Goal: Complete application form

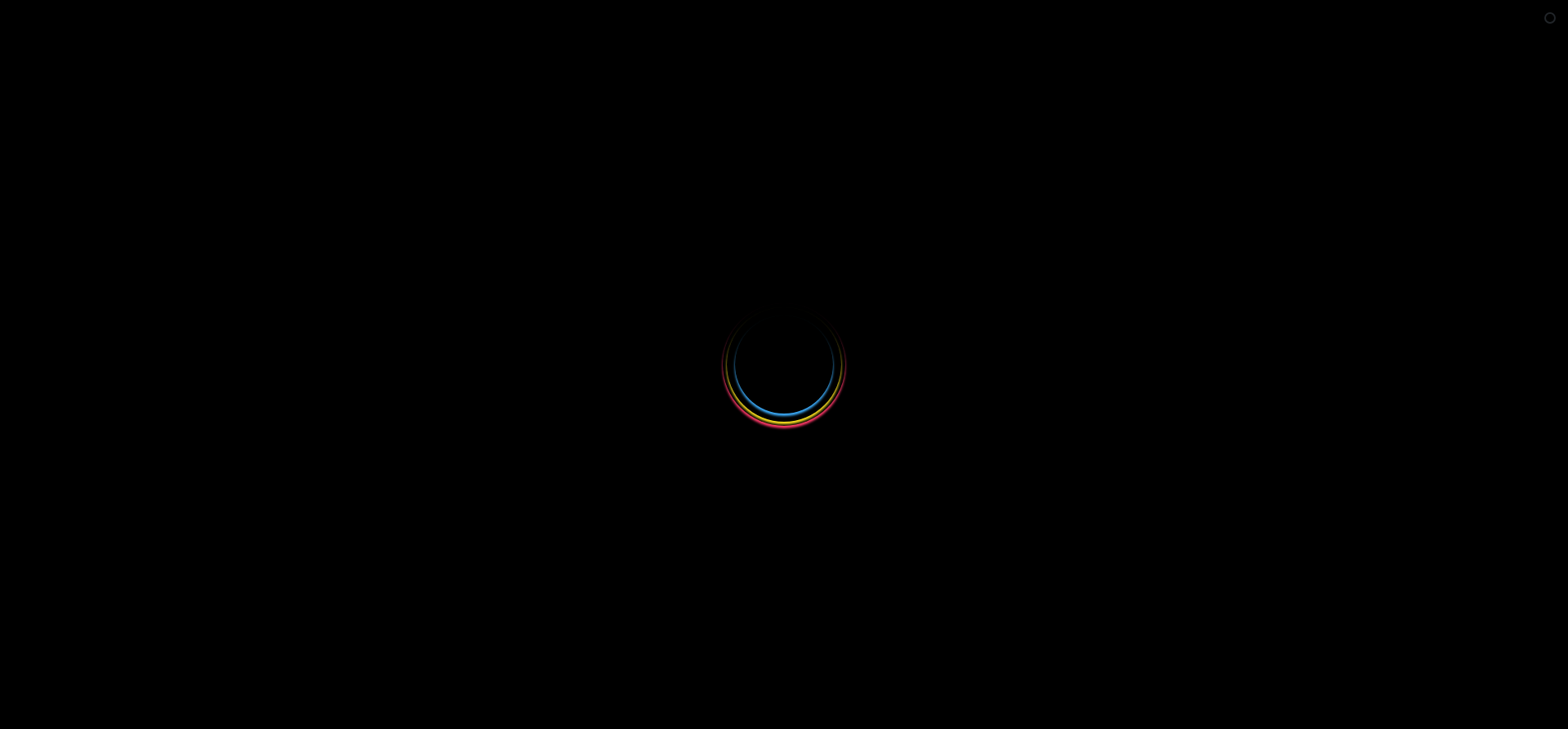
select select
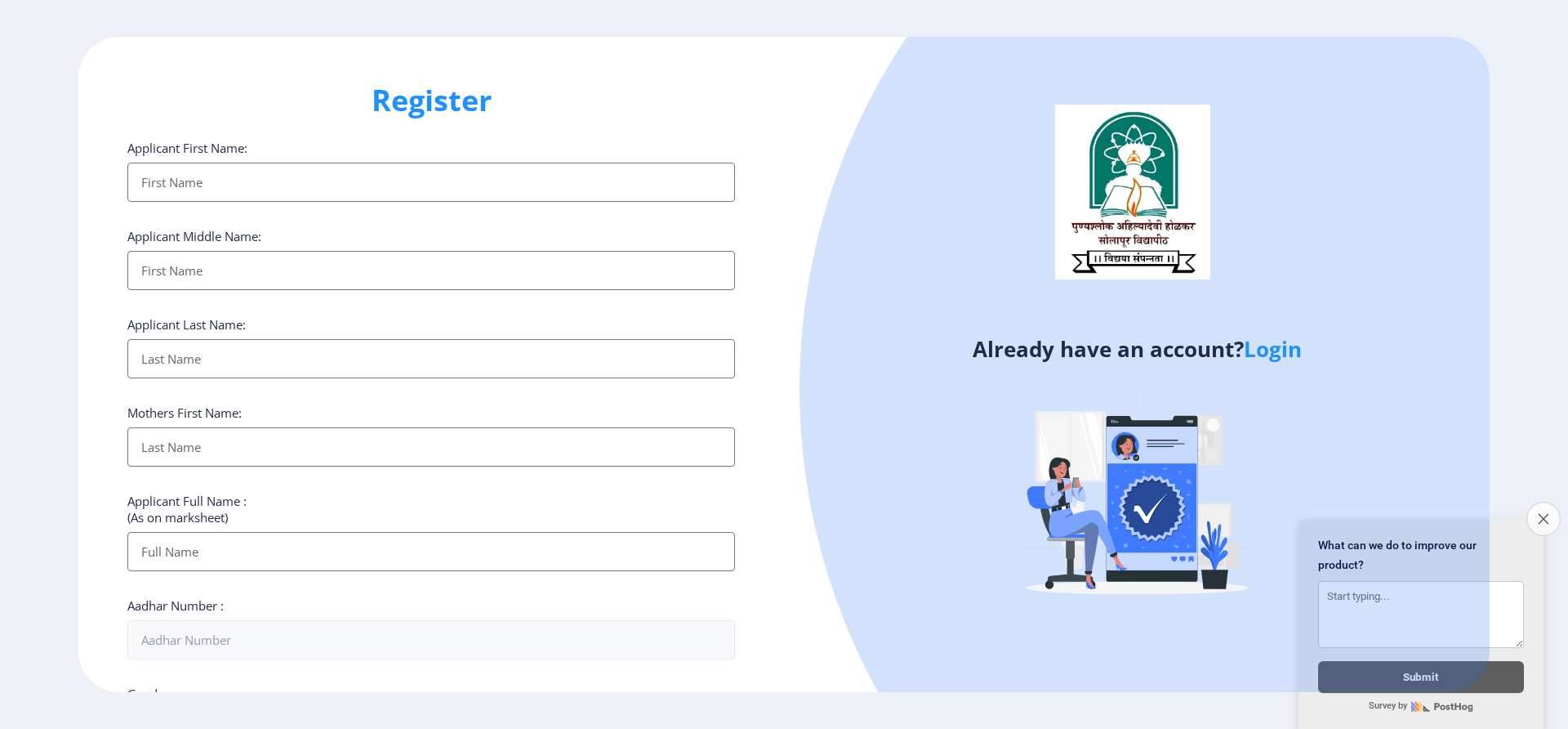
click at [1546, 513] on icon "Close survey" at bounding box center [1543, 518] width 10 height 10
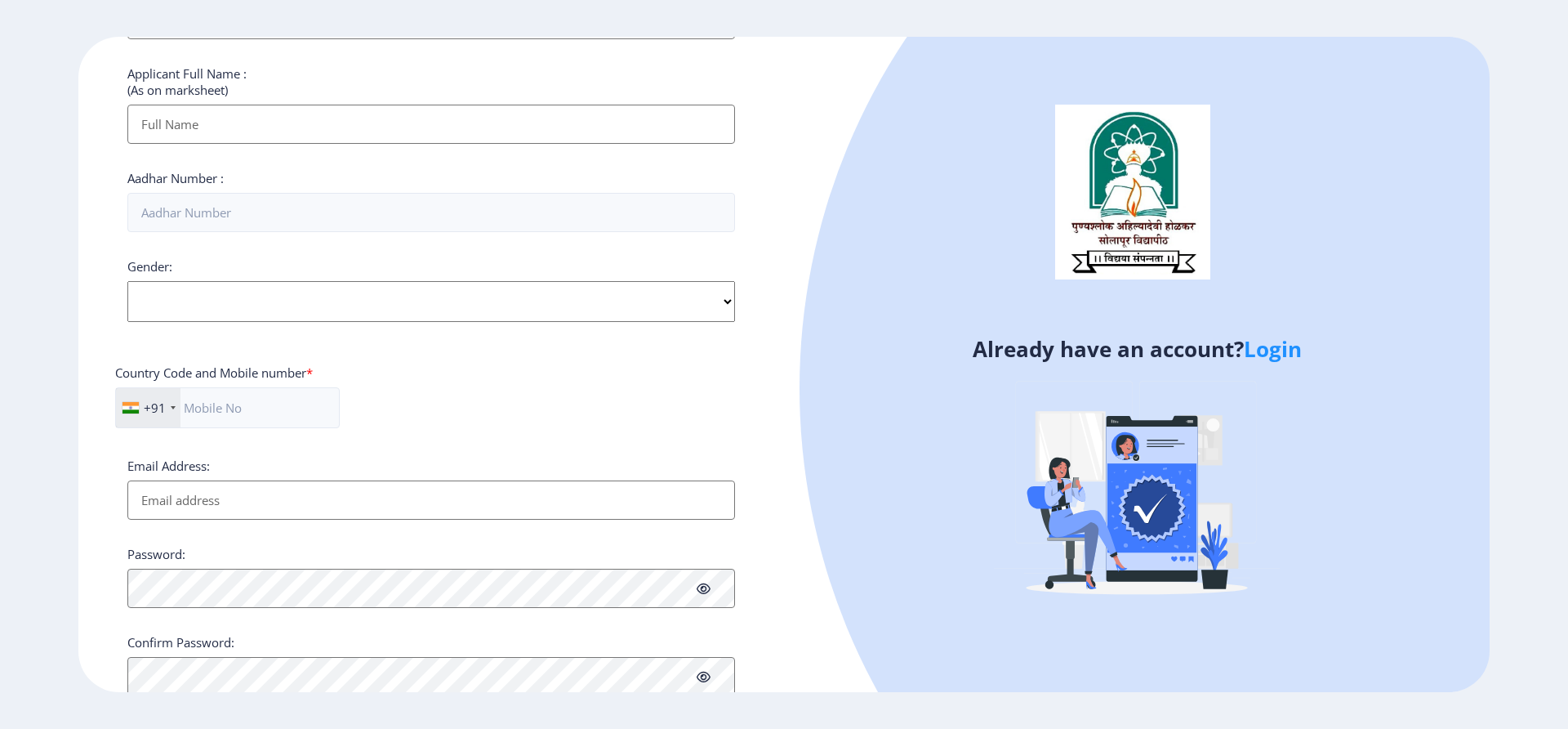
scroll to position [481, 0]
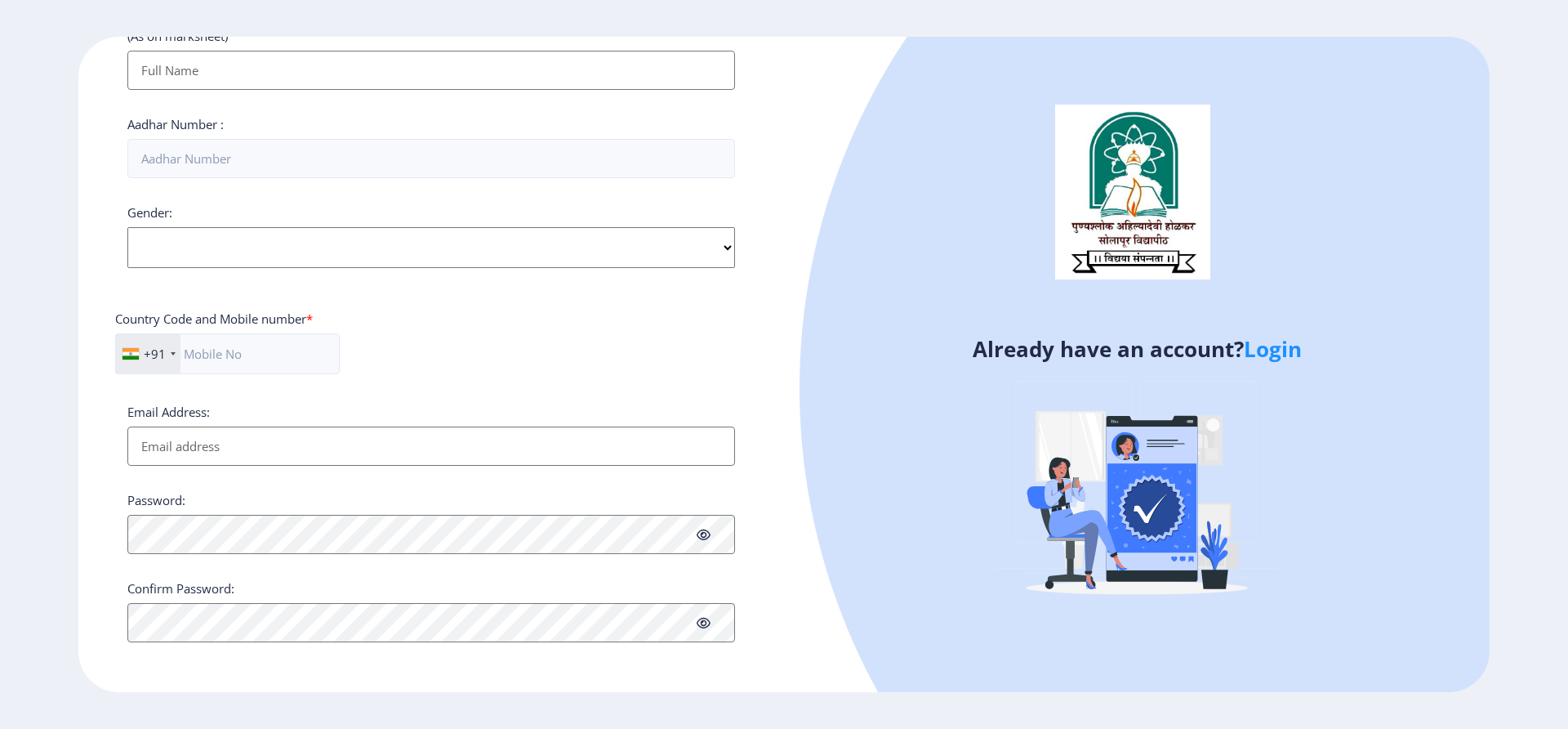
click at [1263, 344] on link "Login" at bounding box center [1273, 349] width 58 height 30
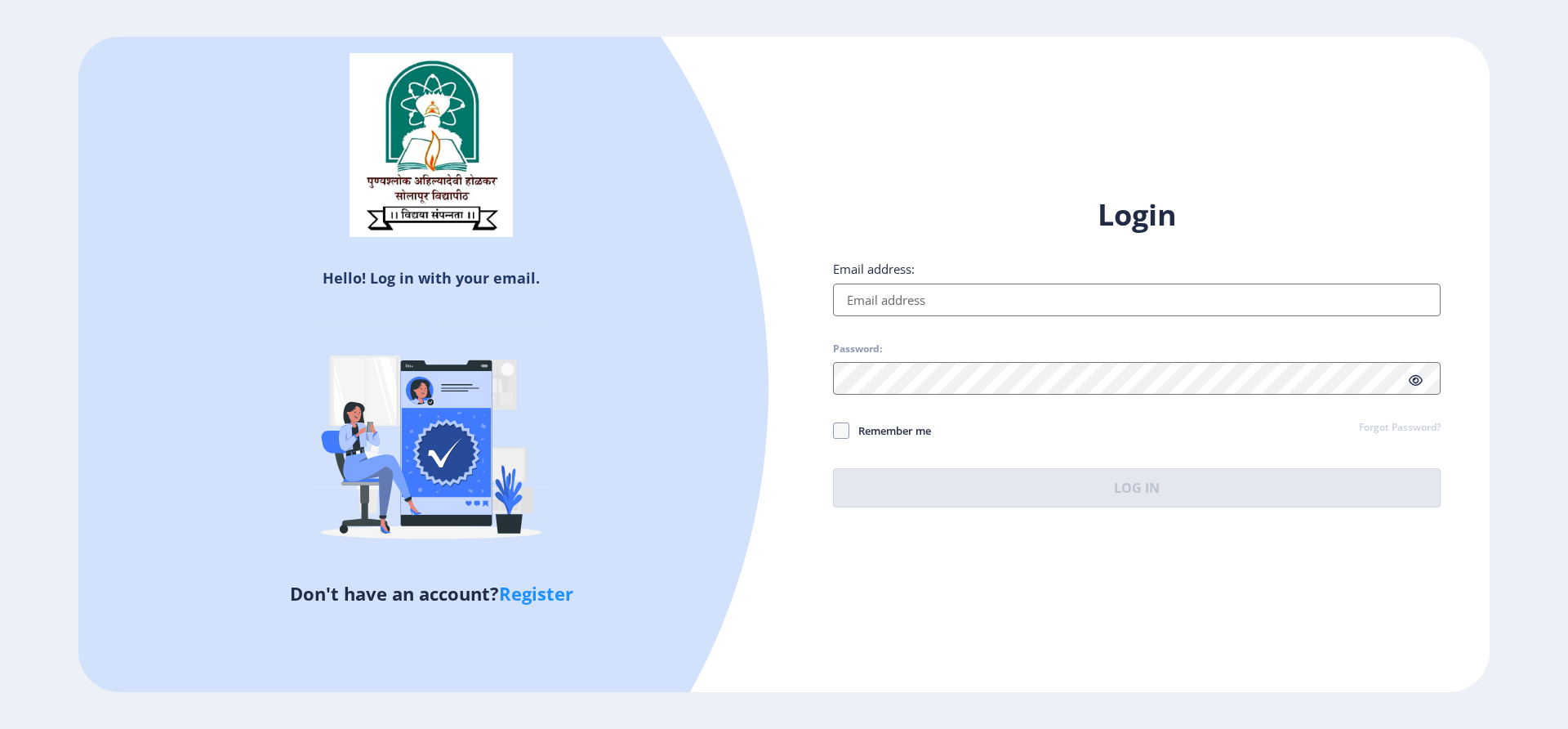
click at [1048, 309] on input "Email address:" at bounding box center [1137, 299] width 608 height 33
type input "metkarihd@gmail.com"
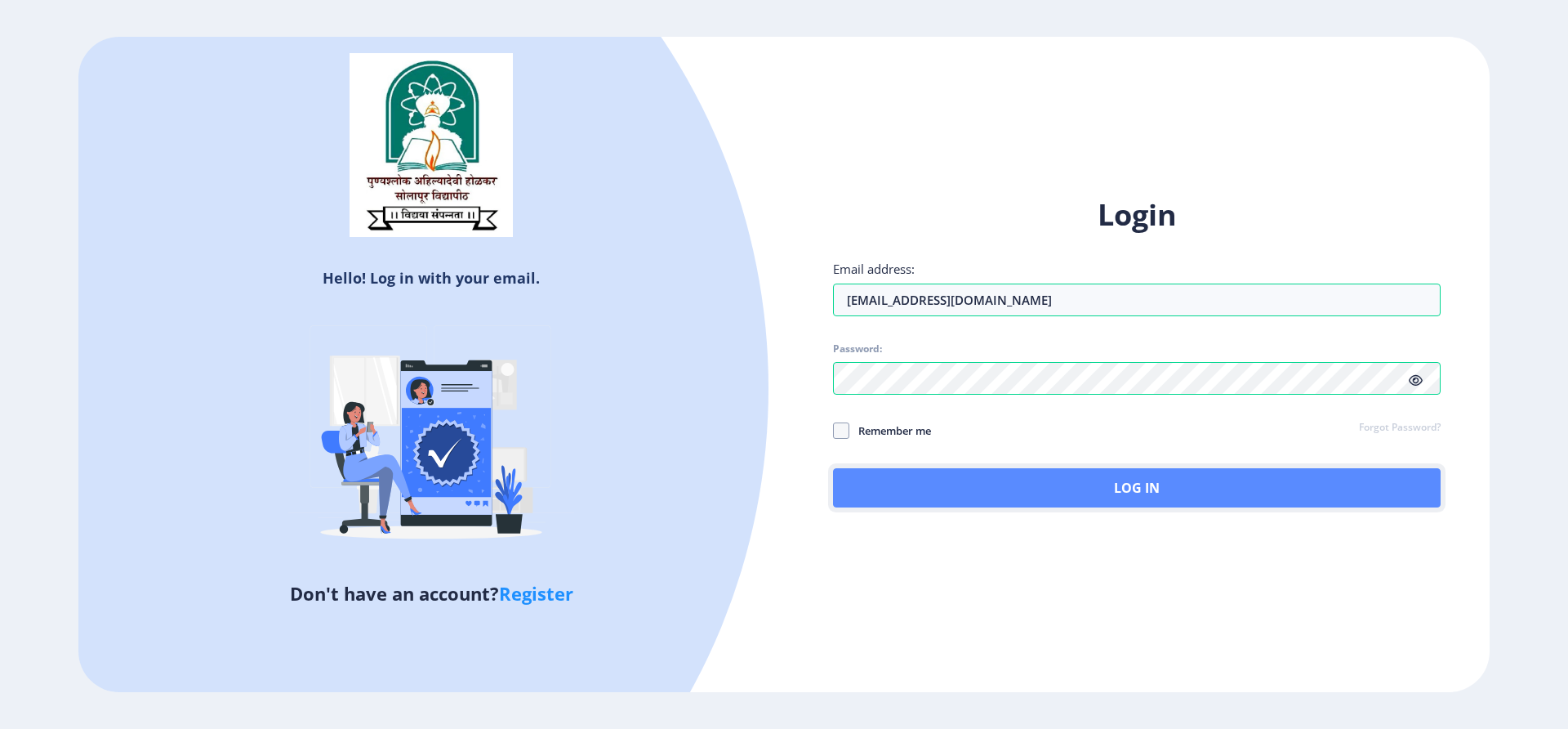
click at [882, 480] on button "Log In" at bounding box center [1137, 487] width 608 height 39
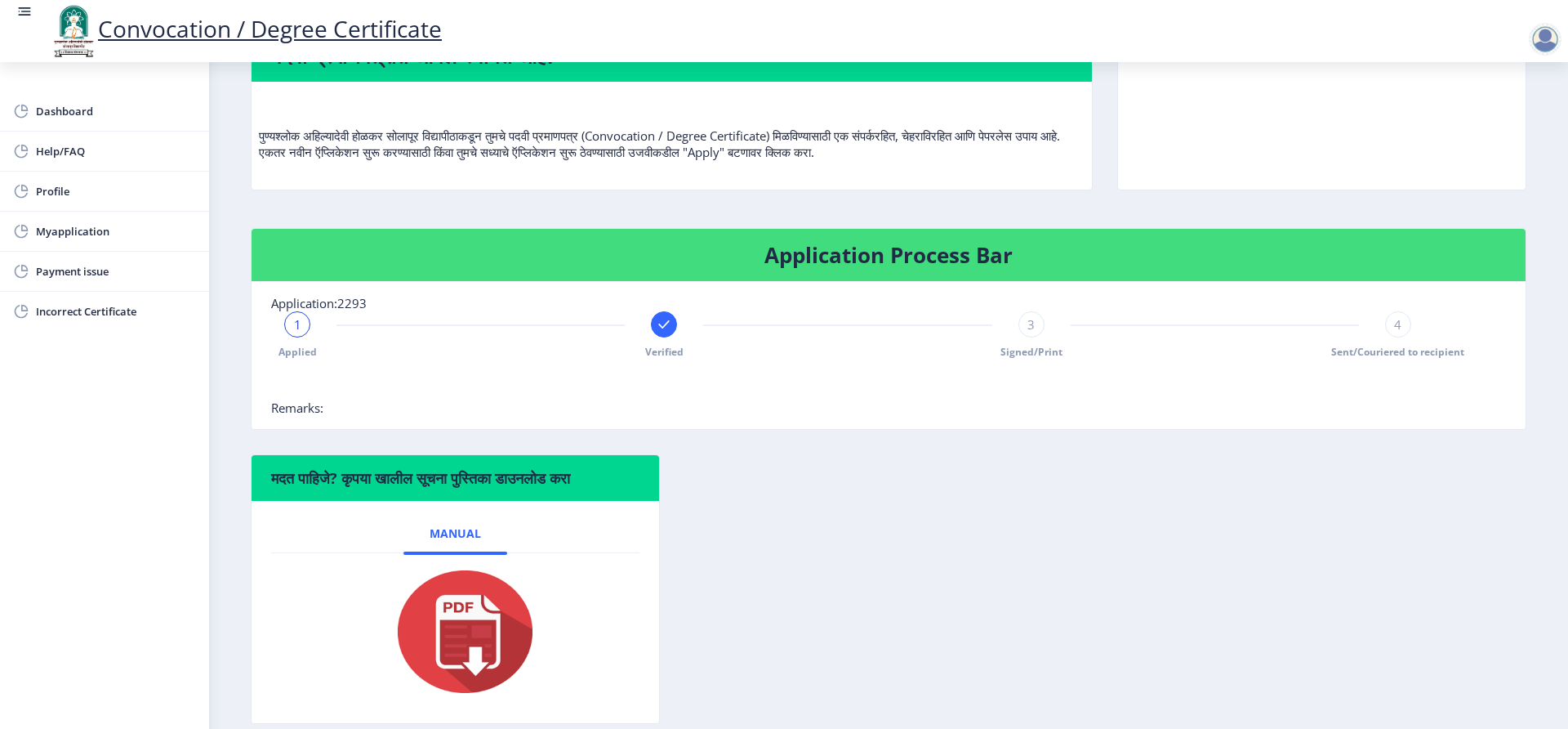
scroll to position [164, 0]
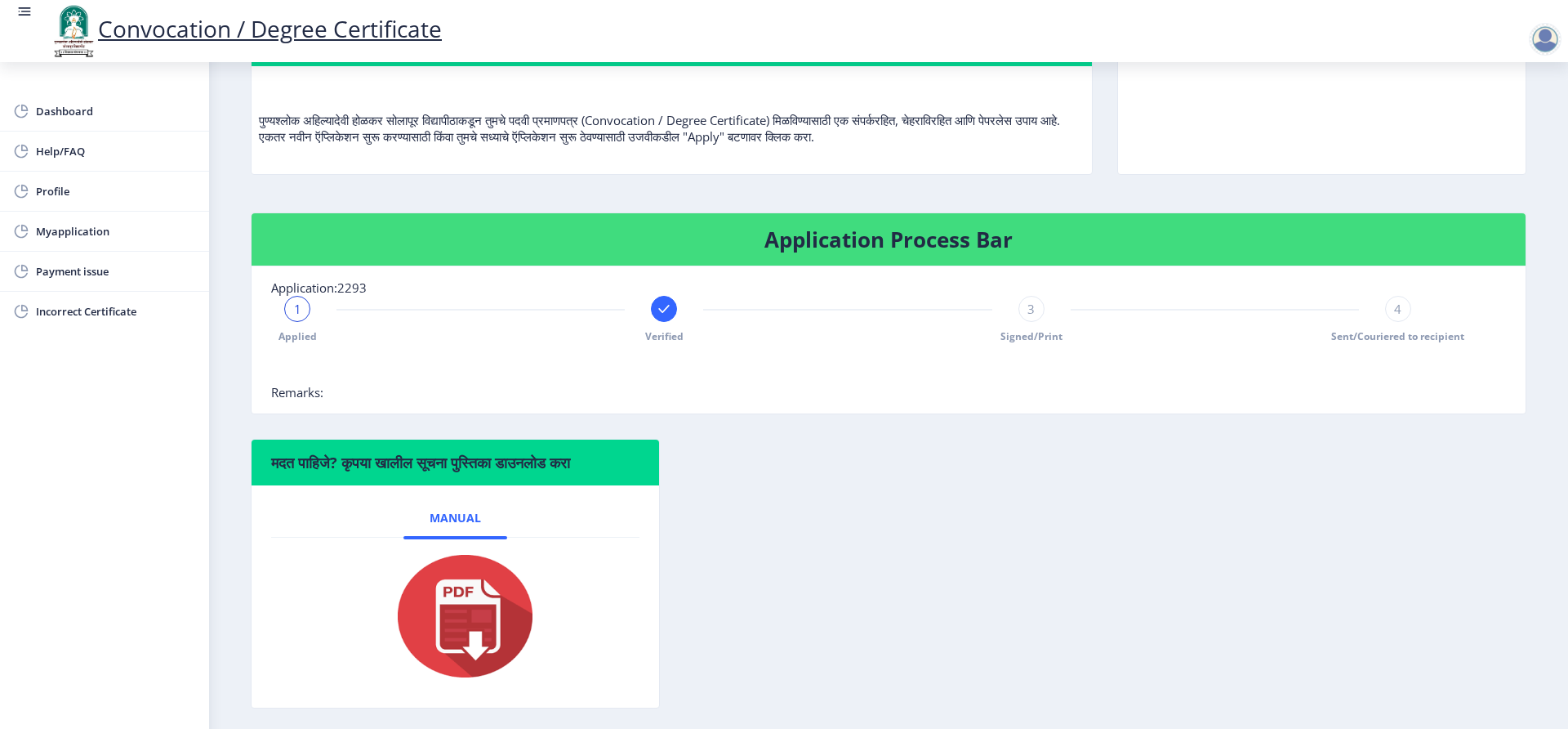
click at [658, 312] on rect at bounding box center [664, 309] width 17 height 17
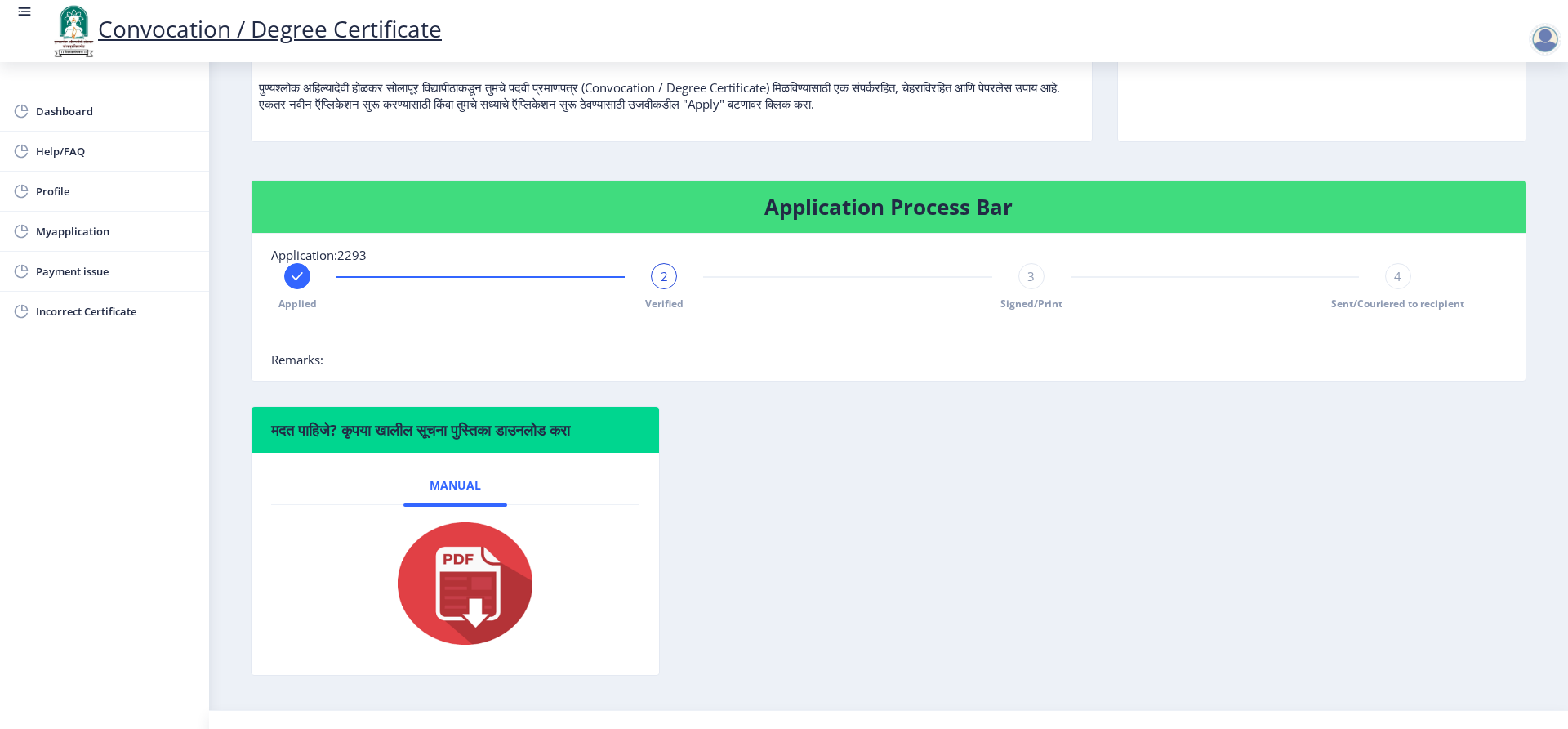
scroll to position [227, 0]
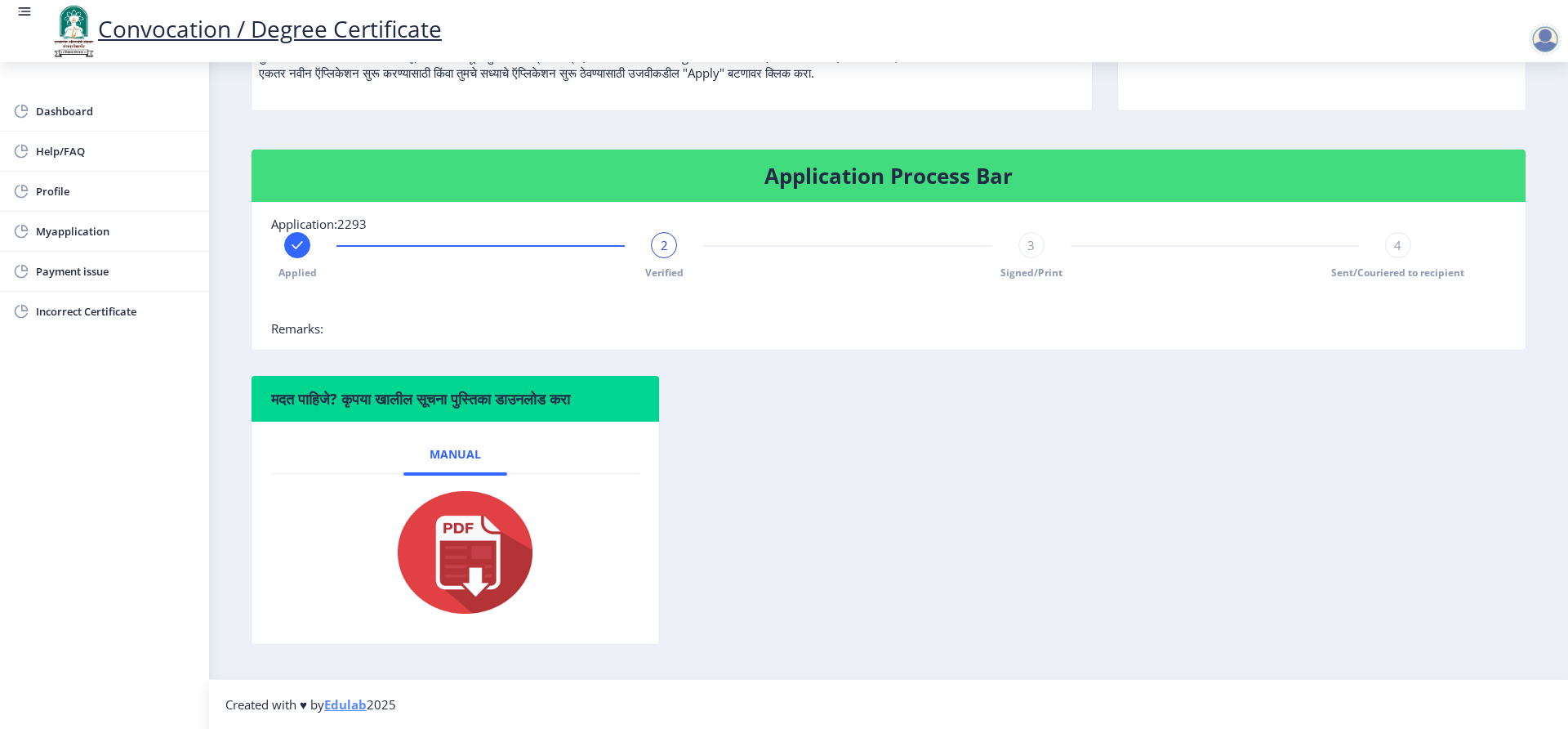
click at [291, 250] on rect at bounding box center [298, 245] width 17 height 17
click at [299, 247] on span "1" at bounding box center [298, 245] width 7 height 17
click at [299, 245] on span "1" at bounding box center [298, 245] width 7 height 17
click at [48, 191] on span "Profile" at bounding box center [116, 191] width 160 height 20
select select
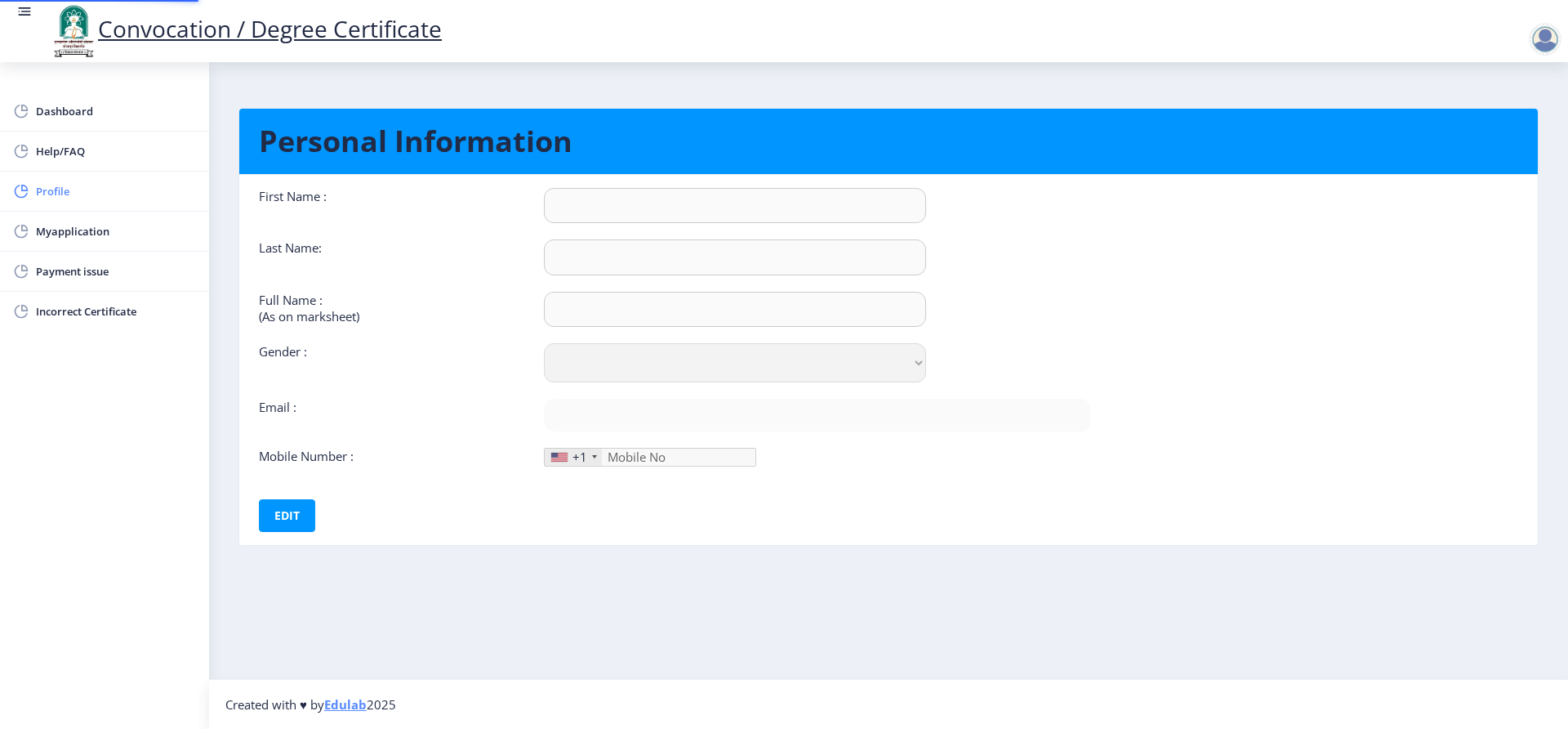
type input "Hanmant"
type input "Metkari"
type input "Metkari Hanmant Damu"
select select "Male"
type input "metkarihd@gmail.com"
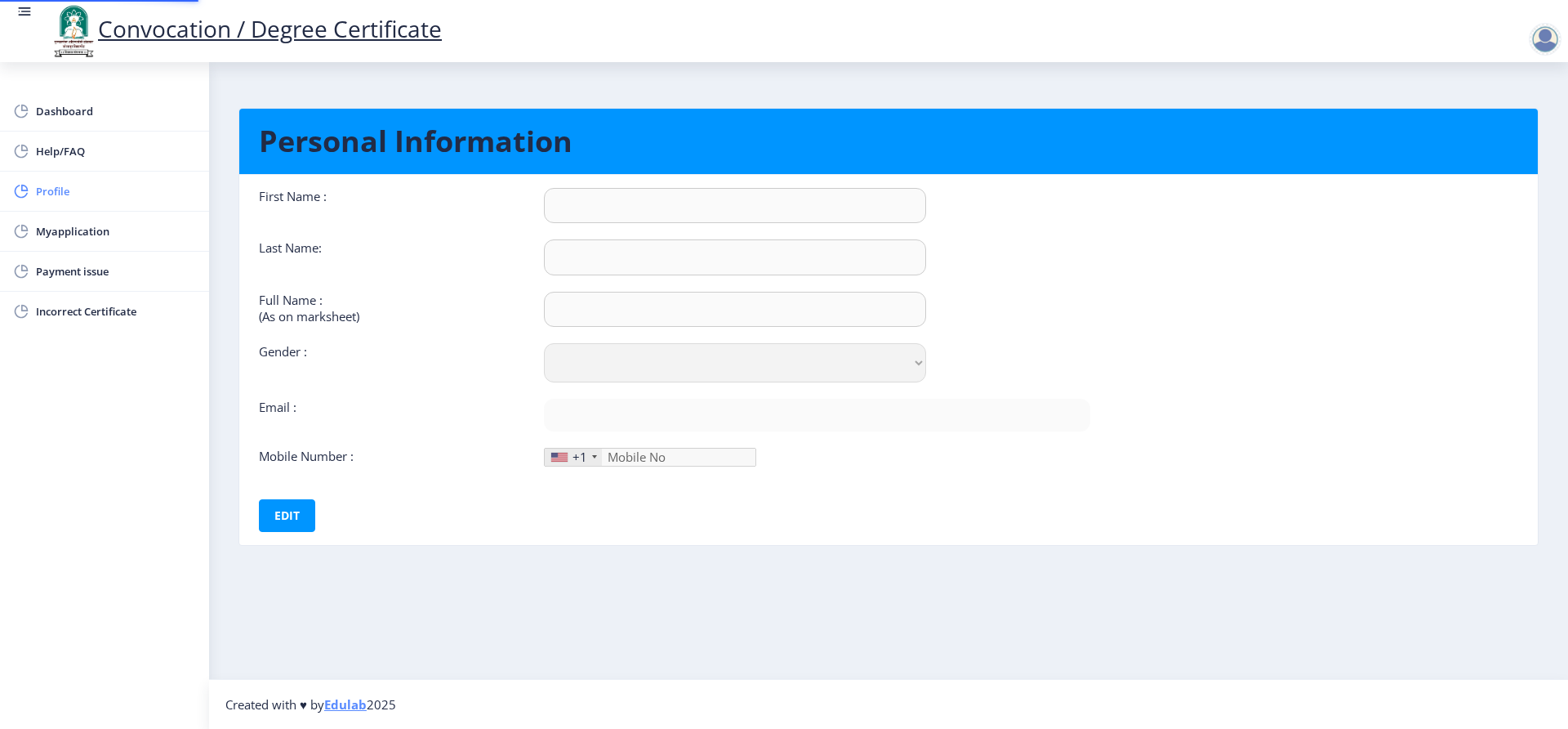
type input "9579340663"
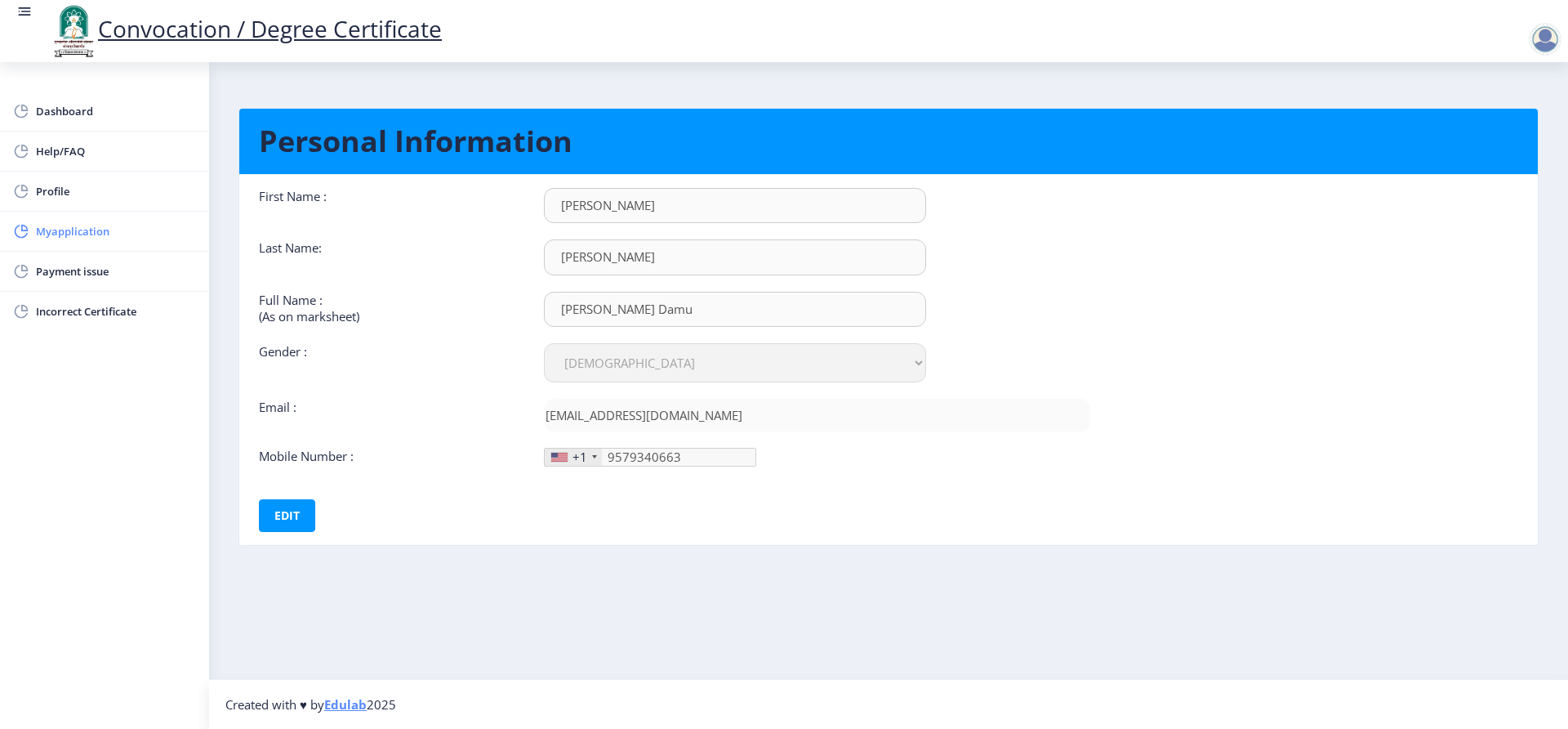
click at [66, 232] on span "Myapplication" at bounding box center [116, 231] width 160 height 20
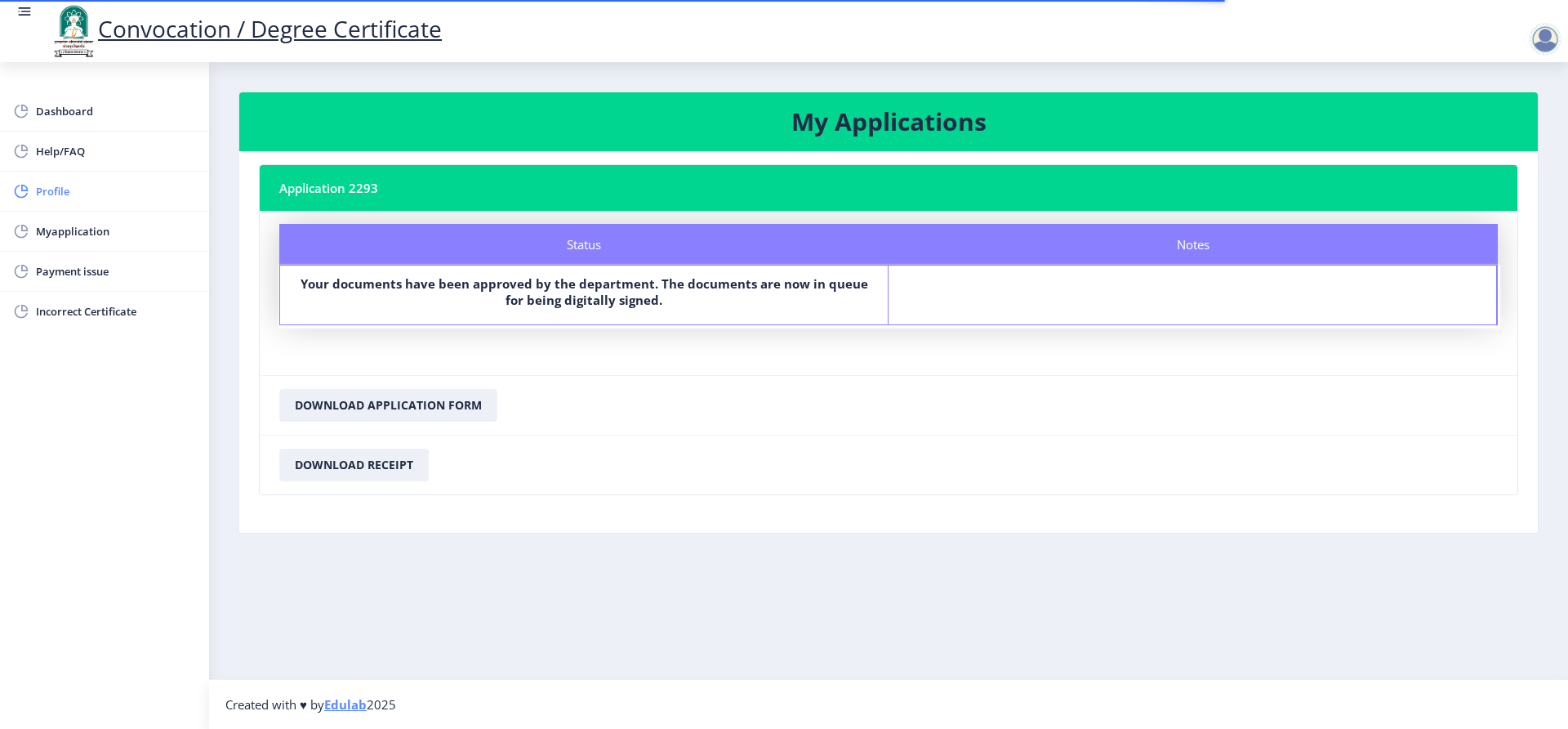
click at [71, 194] on span "Profile" at bounding box center [116, 191] width 160 height 20
select select
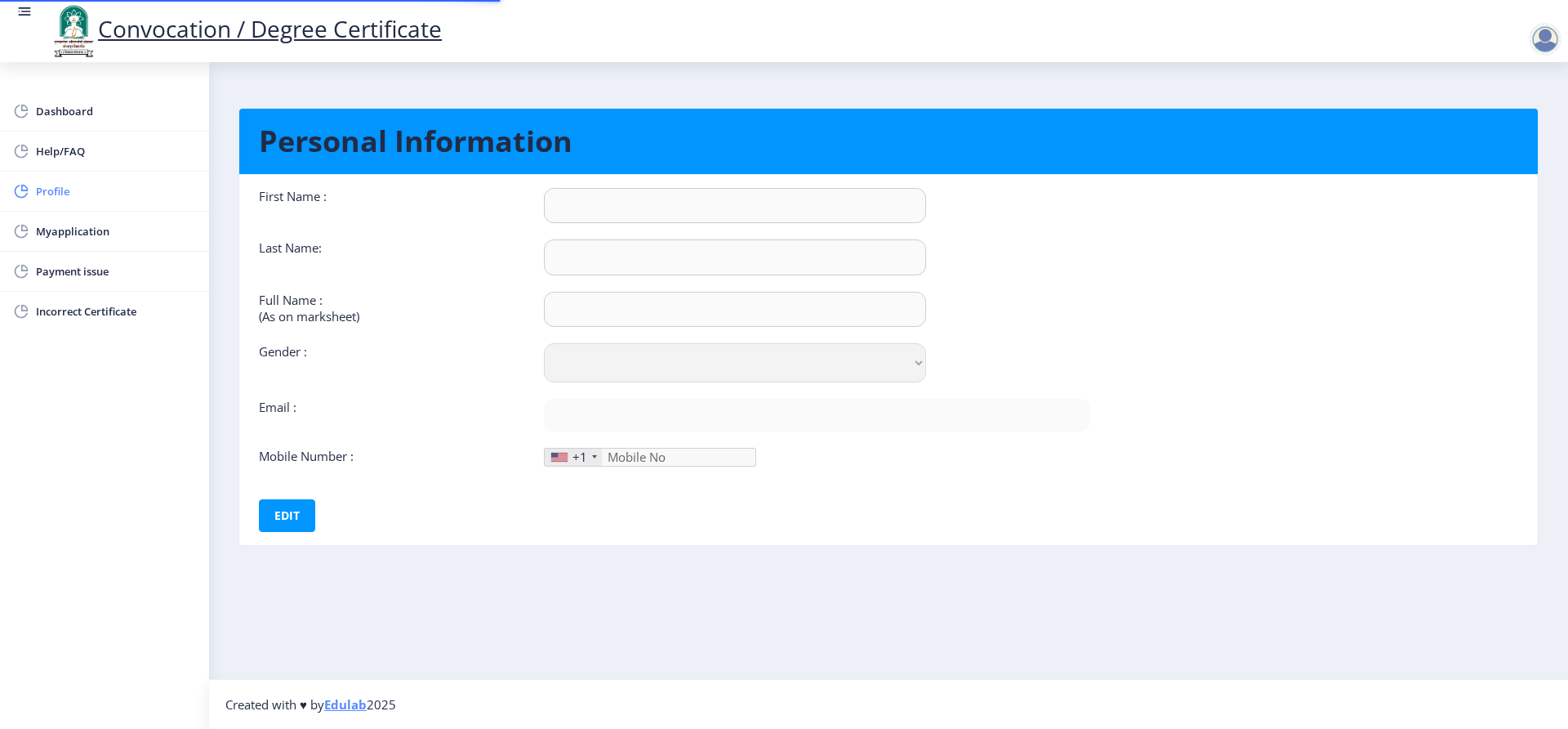
type input "Hanmant"
type input "Metkari"
type input "Metkari Hanmant Damu"
select select "Male"
type input "metkarihd@gmail.com"
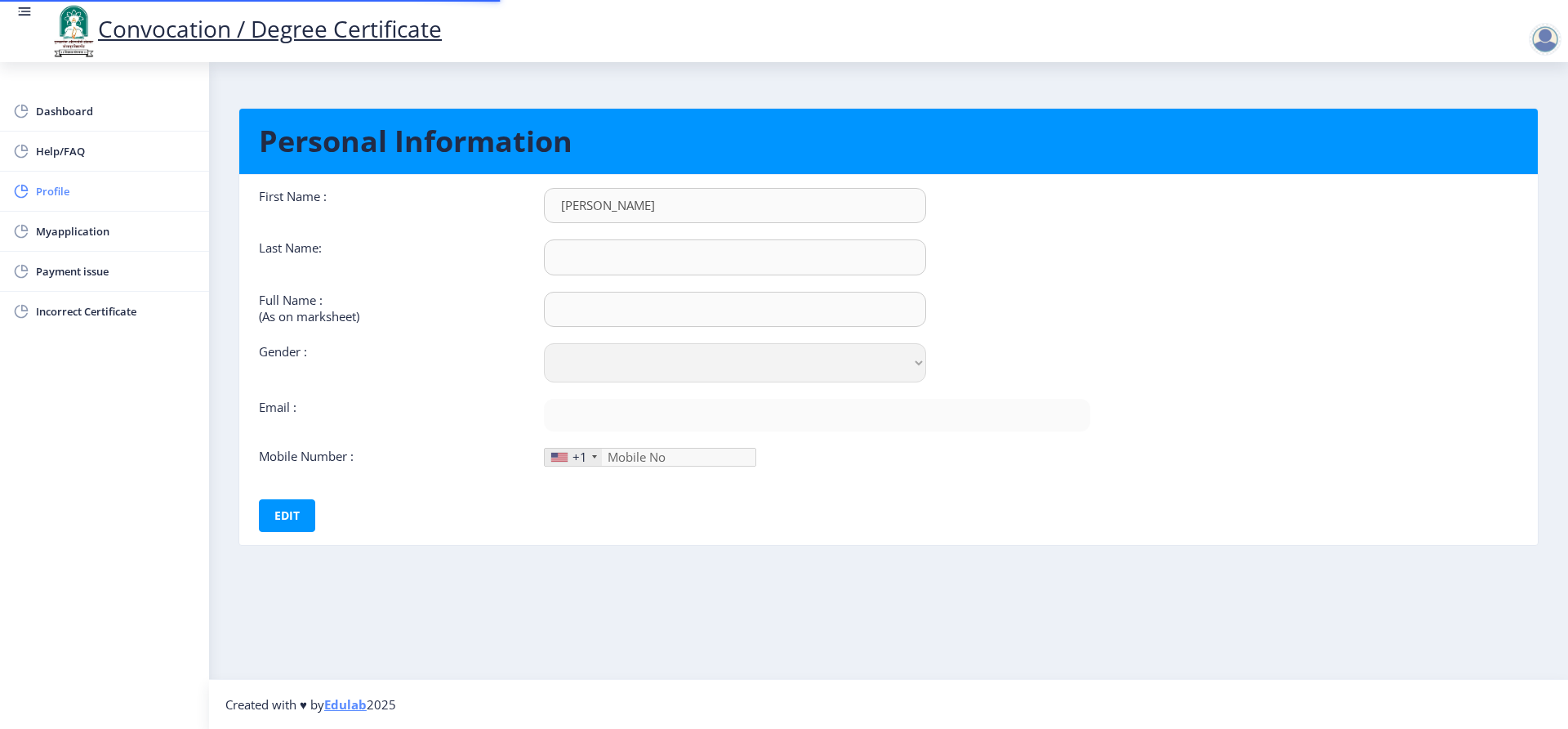
type input "9579340663"
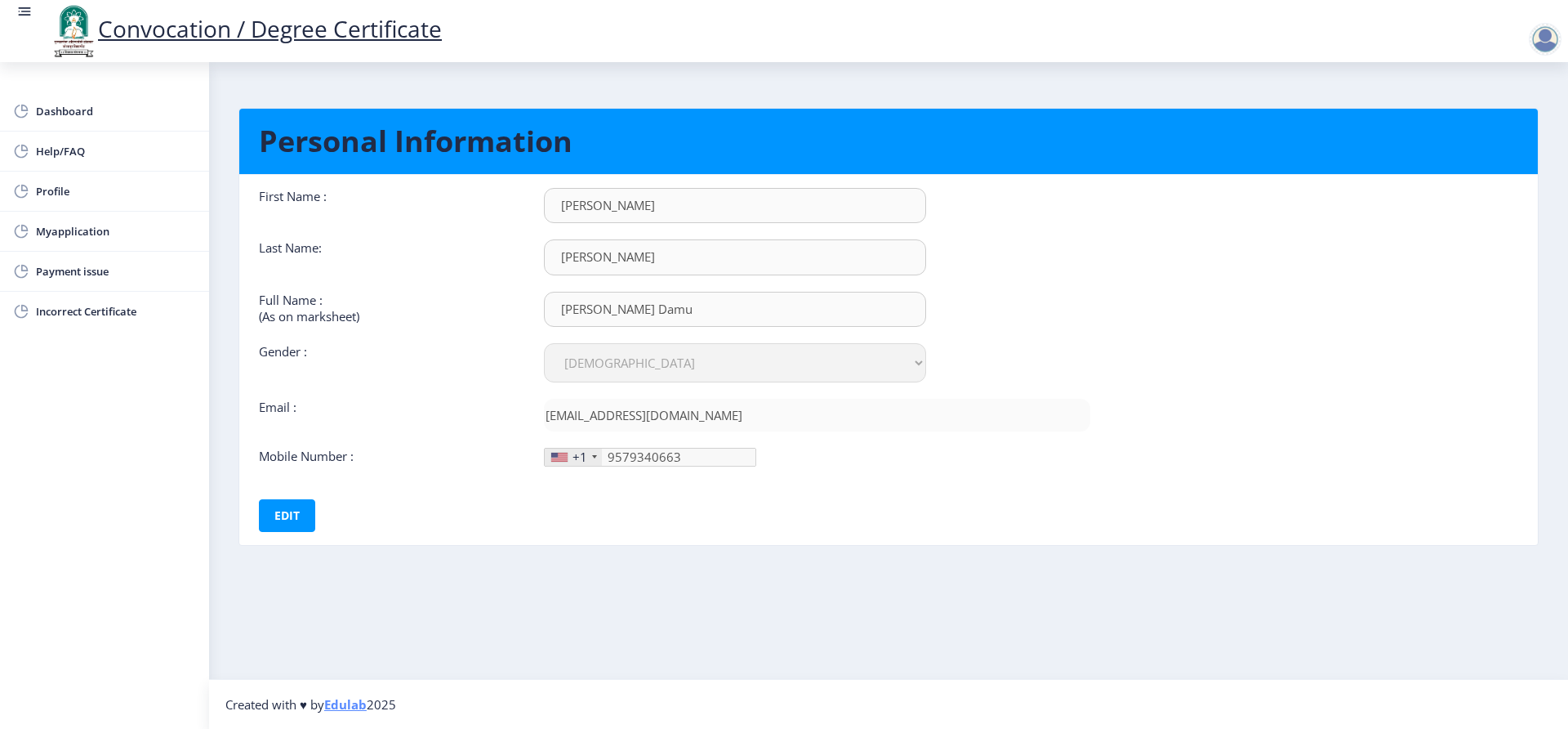
click at [1537, 32] on div at bounding box center [1545, 39] width 33 height 33
click at [1495, 123] on span "Log out" at bounding box center [1503, 126] width 104 height 20
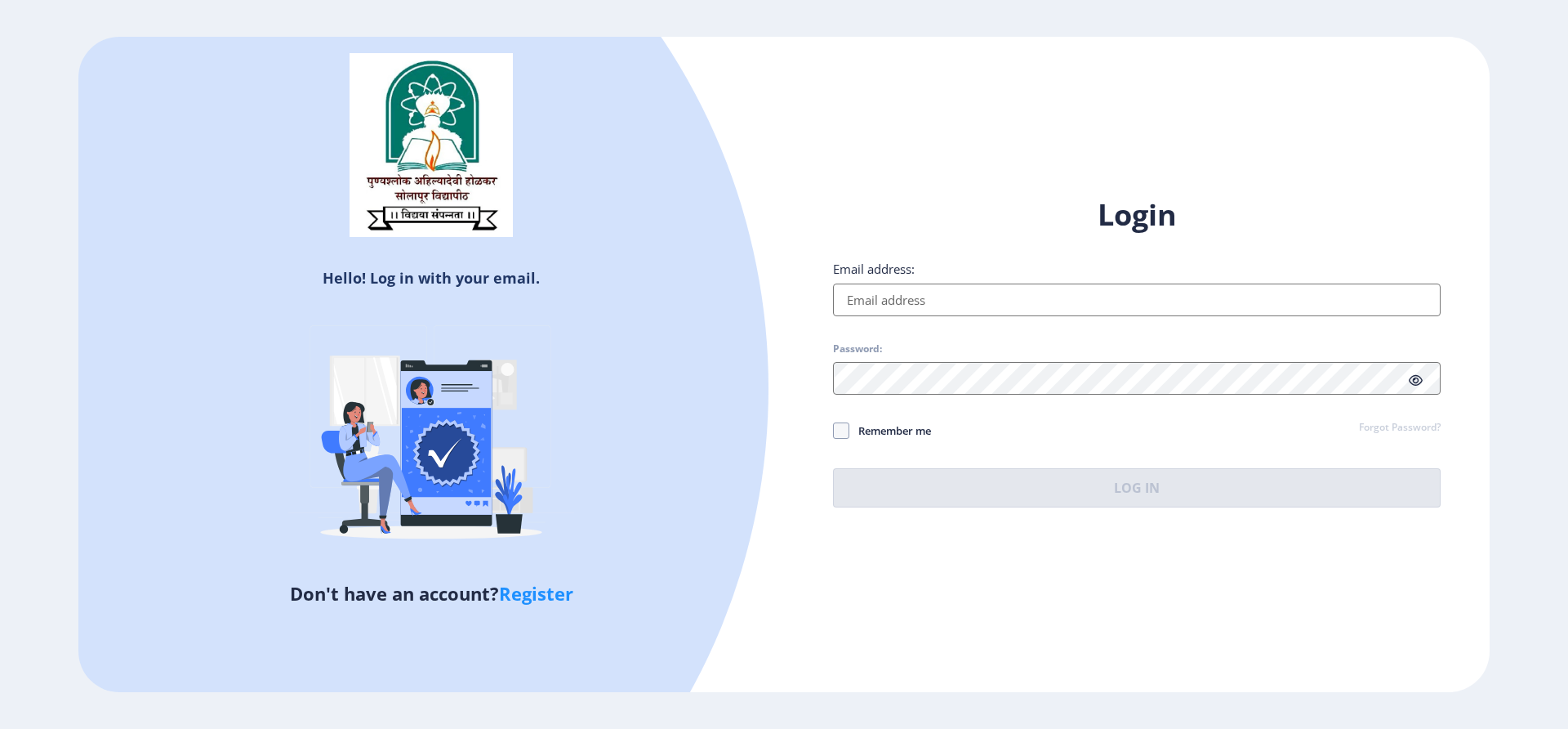
click at [926, 306] on input "Email address:" at bounding box center [1137, 299] width 608 height 33
type input "metkarihd123@gmail.com"
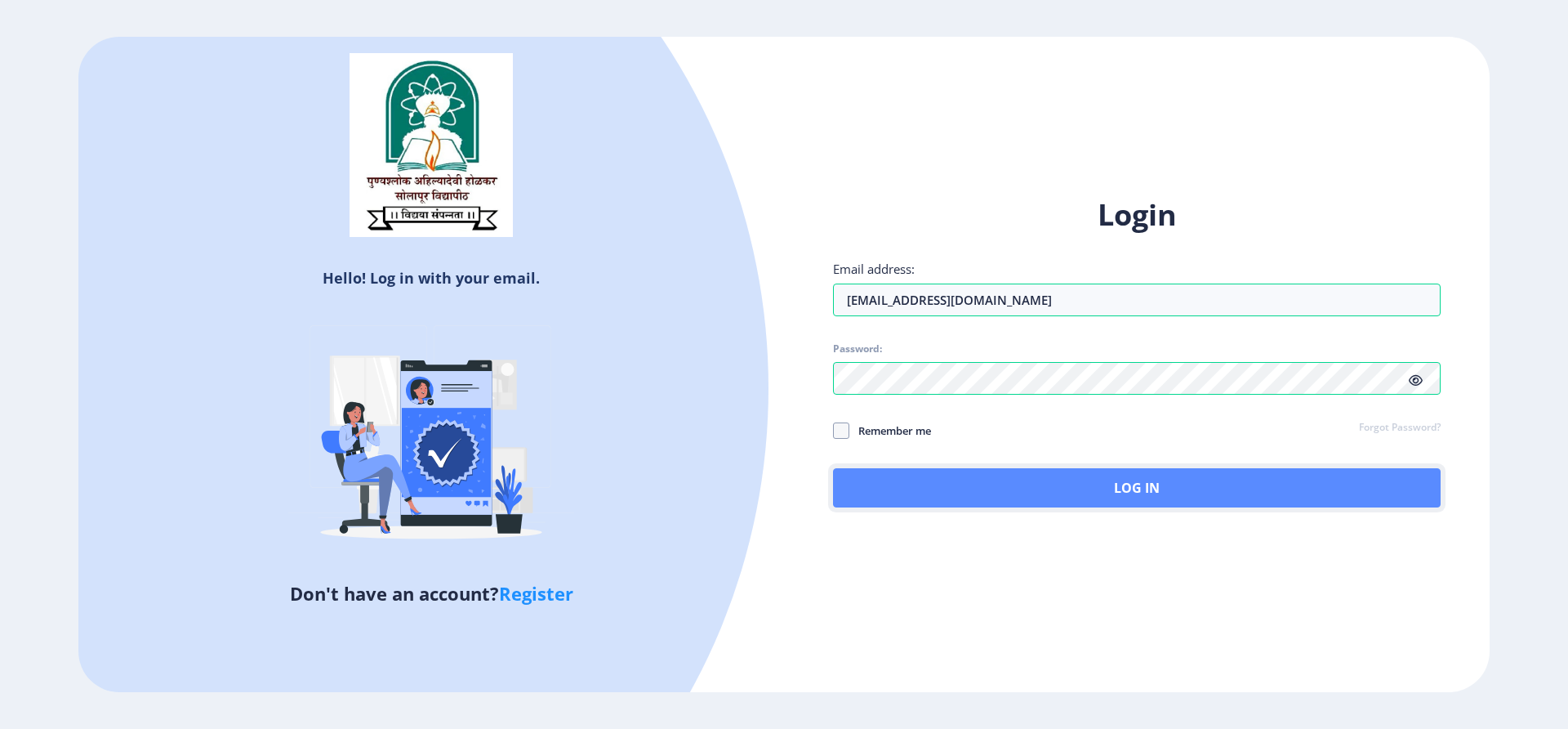
click at [899, 474] on button "Log In" at bounding box center [1137, 487] width 608 height 39
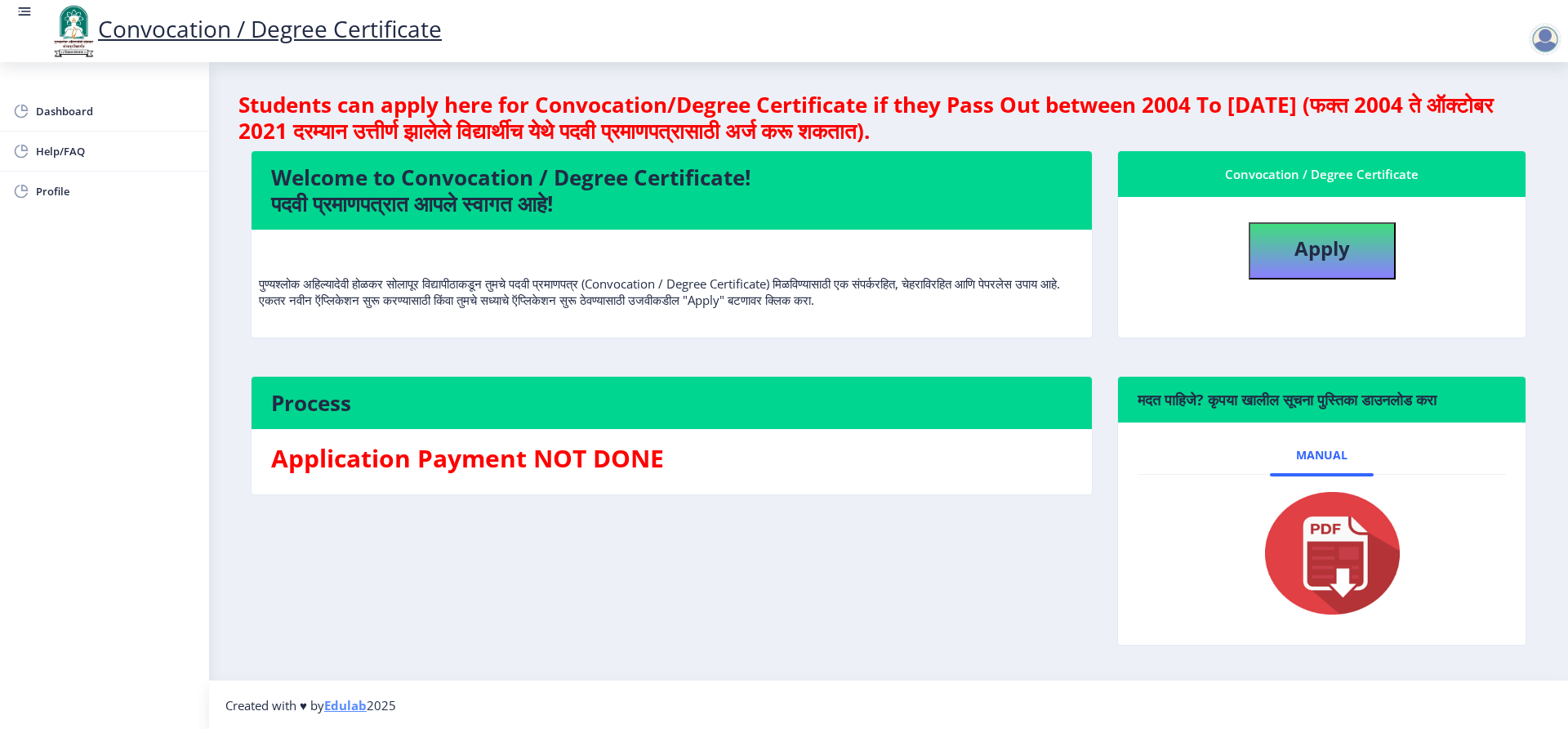
scroll to position [1, 0]
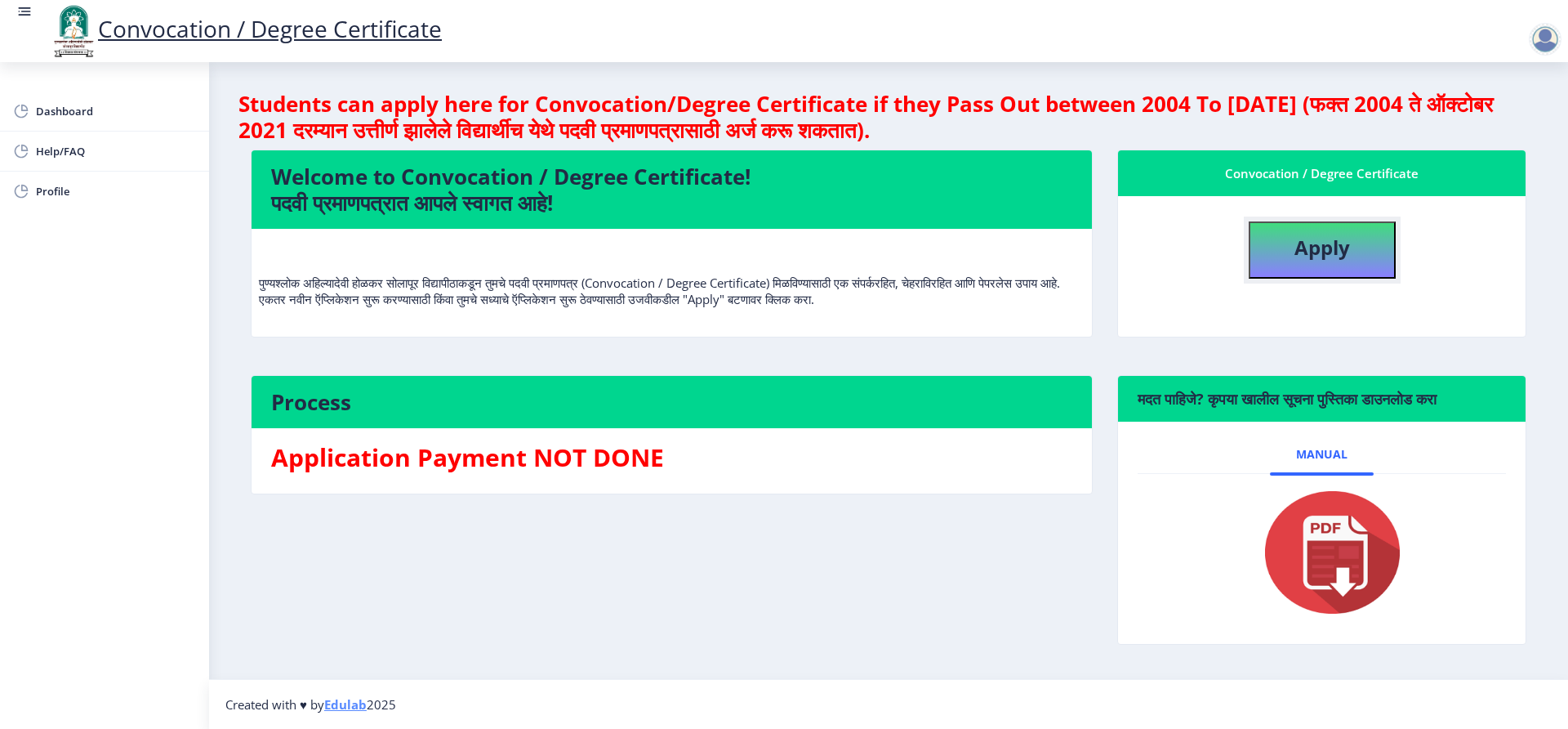
click at [1278, 241] on button "Apply" at bounding box center [1322, 249] width 147 height 57
select select
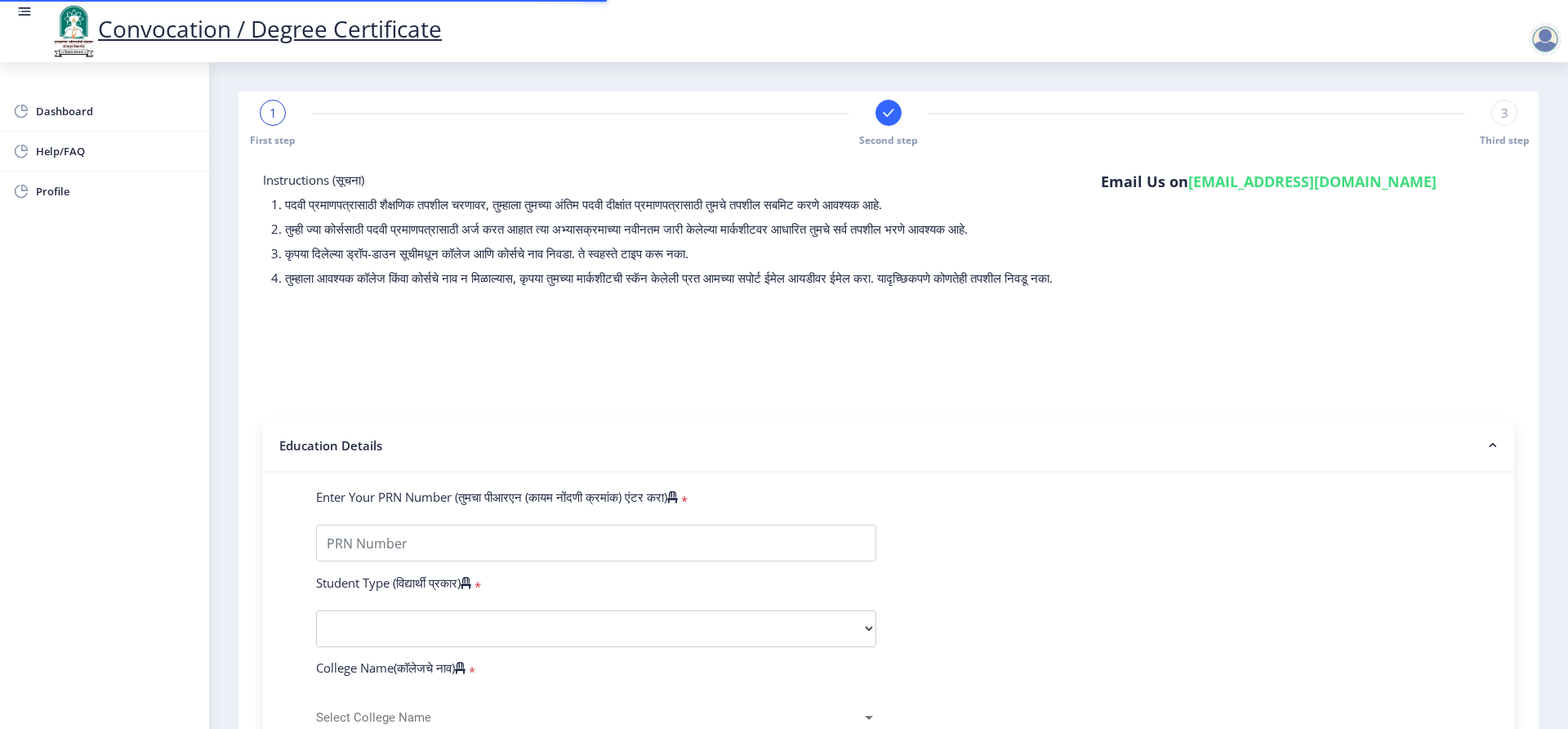
type input "2017032500302253"
select select "Regular"
select select "2019"
select select "May"
select select "Grade B+"
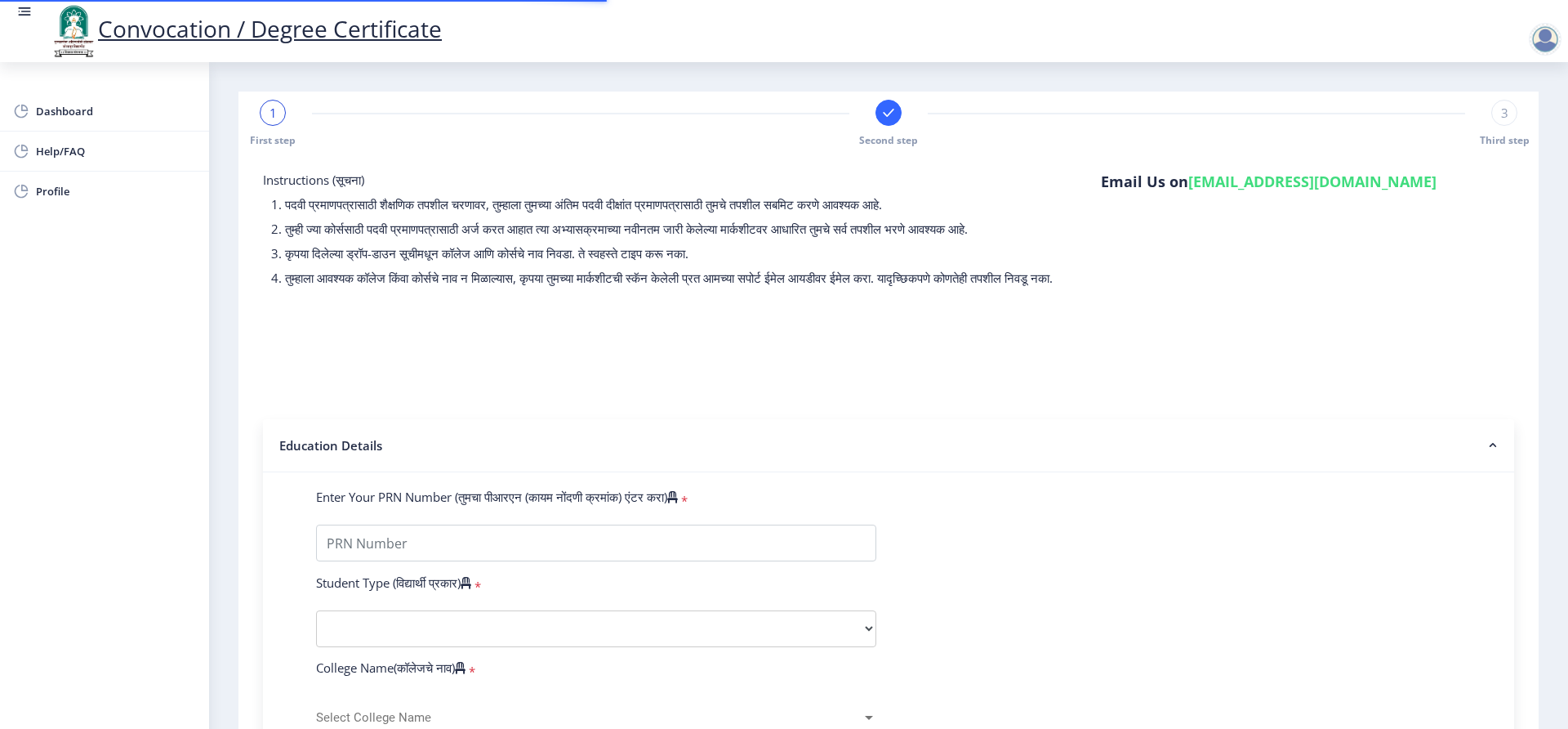
type input "304975"
select select
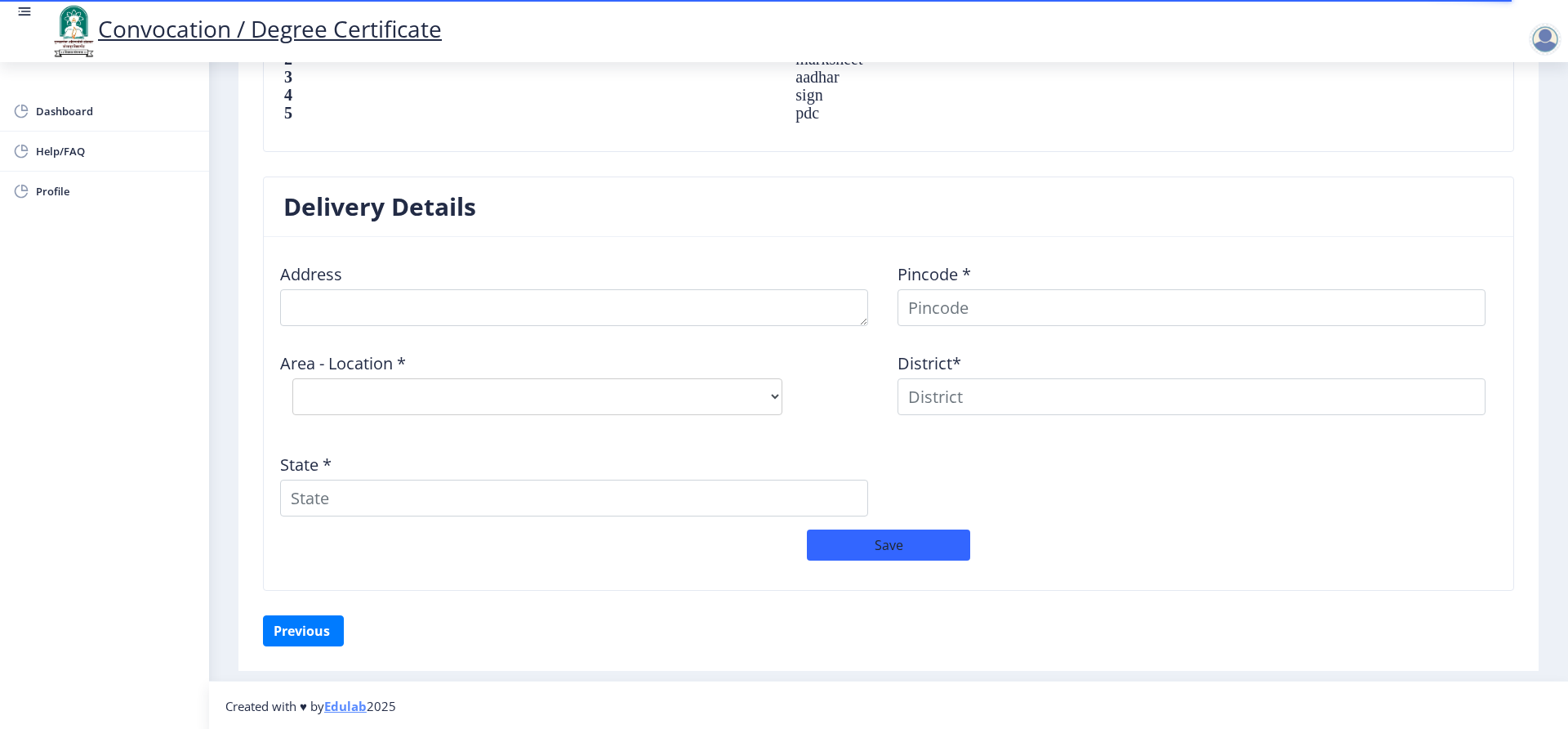
scroll to position [1210, 0]
click at [334, 628] on button "Previous ‍" at bounding box center [303, 629] width 81 height 31
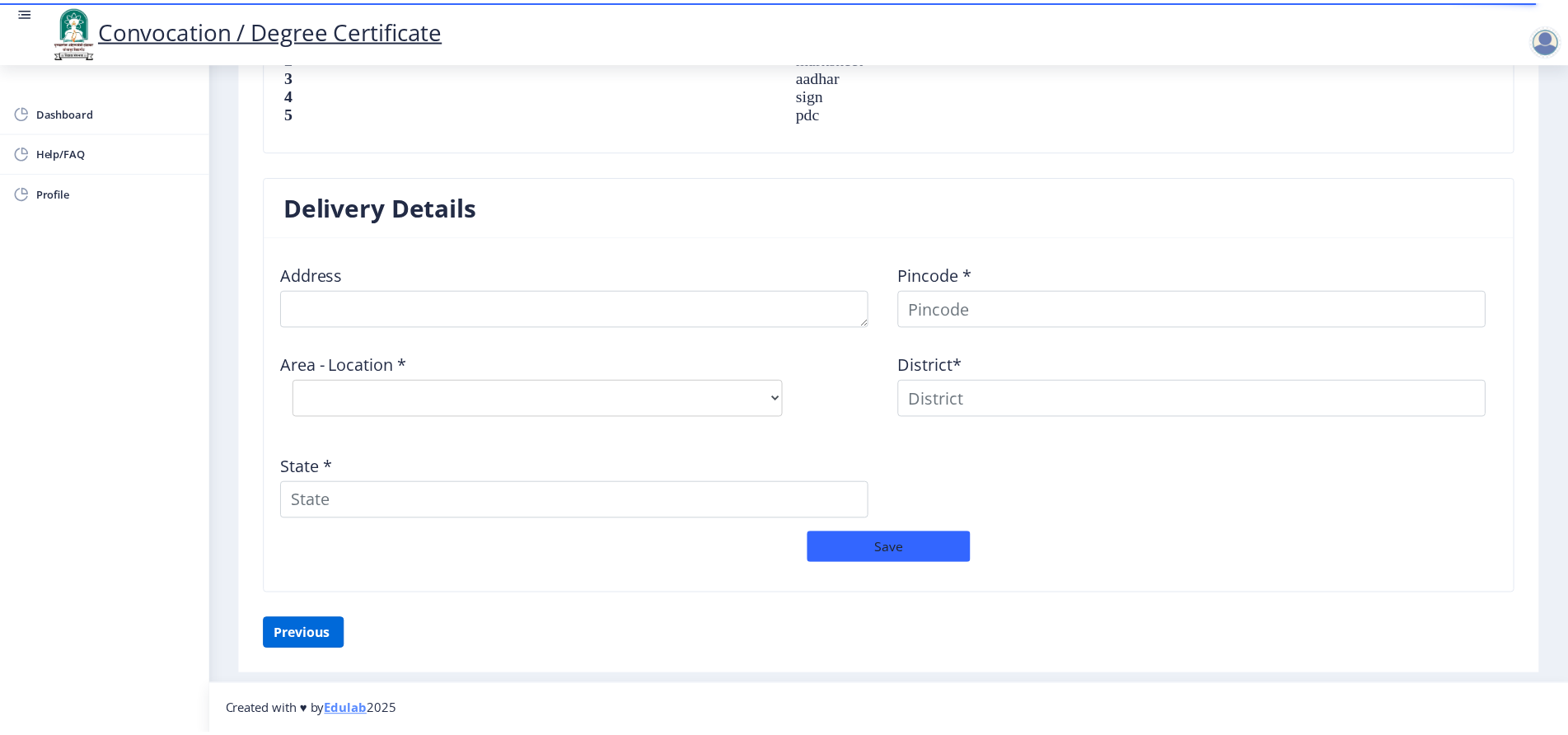
scroll to position [48, 0]
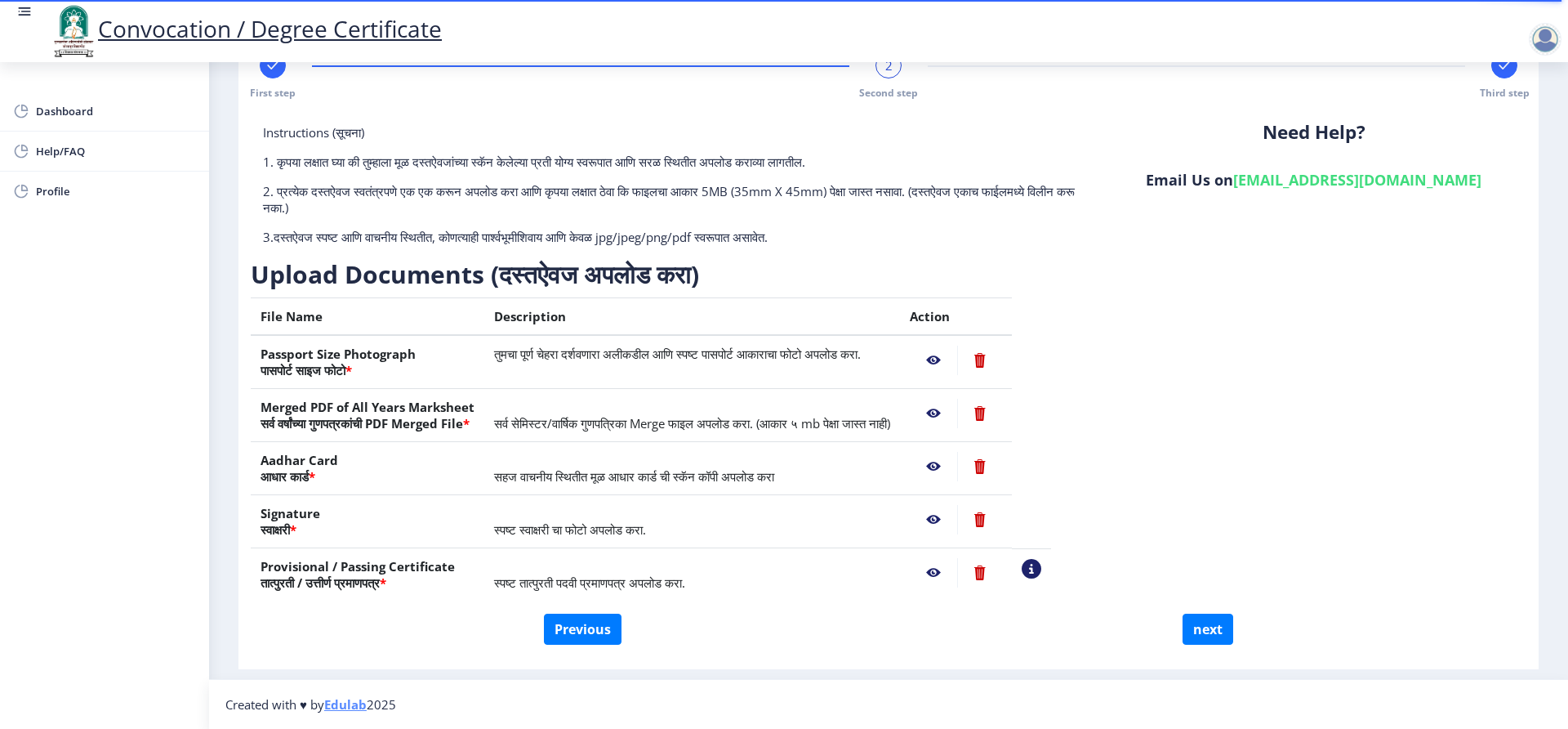
click at [957, 409] on nb-action at bounding box center [934, 414] width 47 height 30
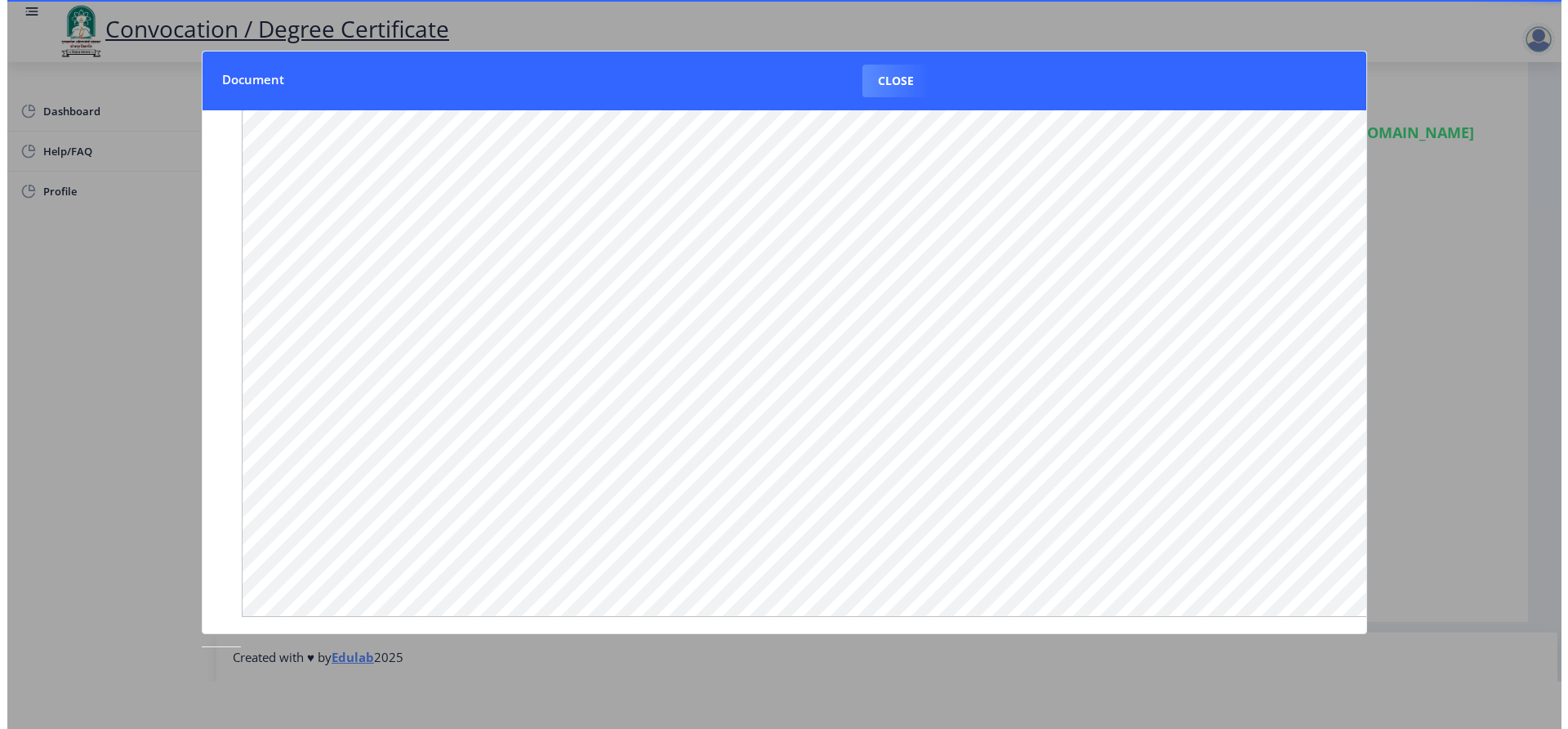
scroll to position [0, 0]
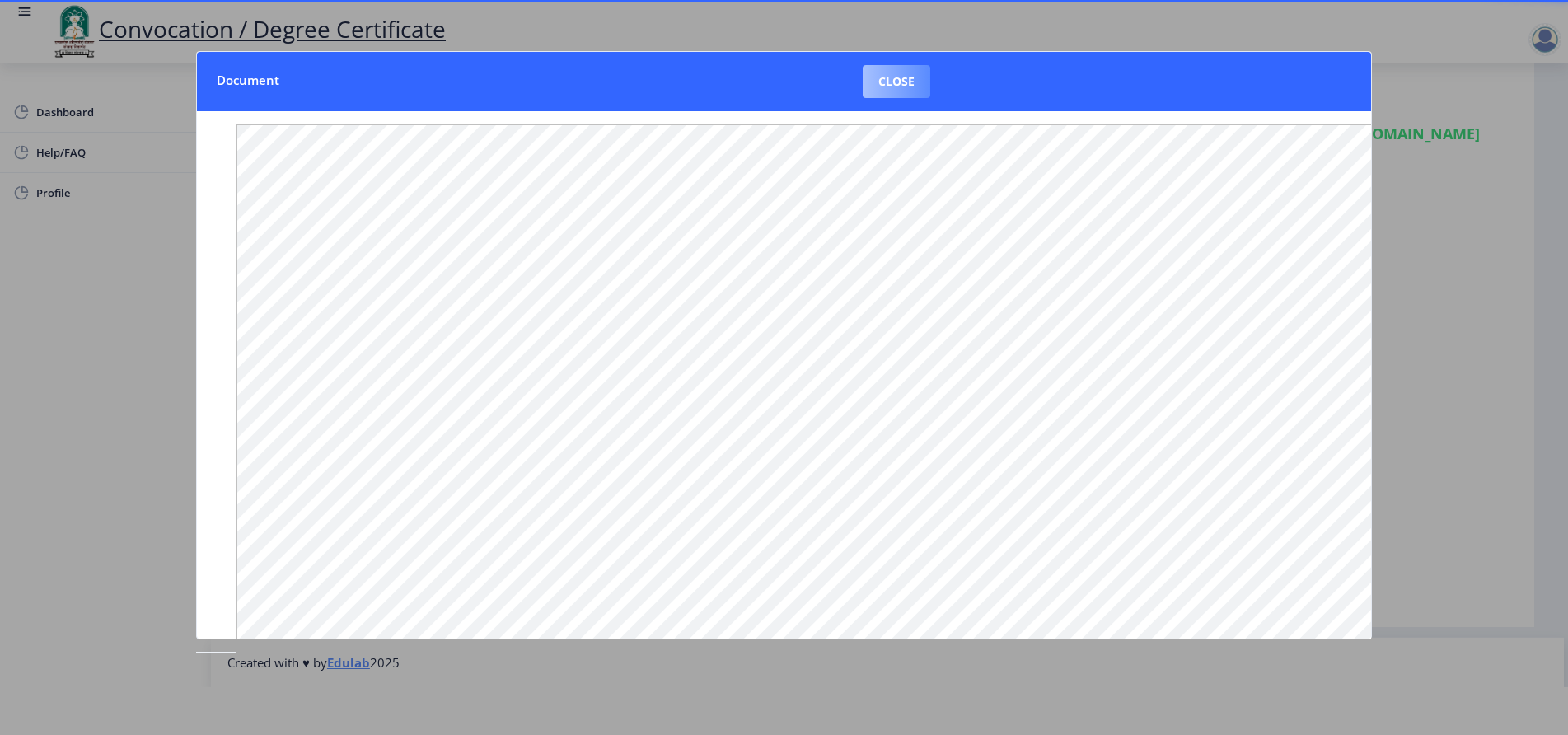
click at [882, 76] on button "Close" at bounding box center [897, 81] width 68 height 33
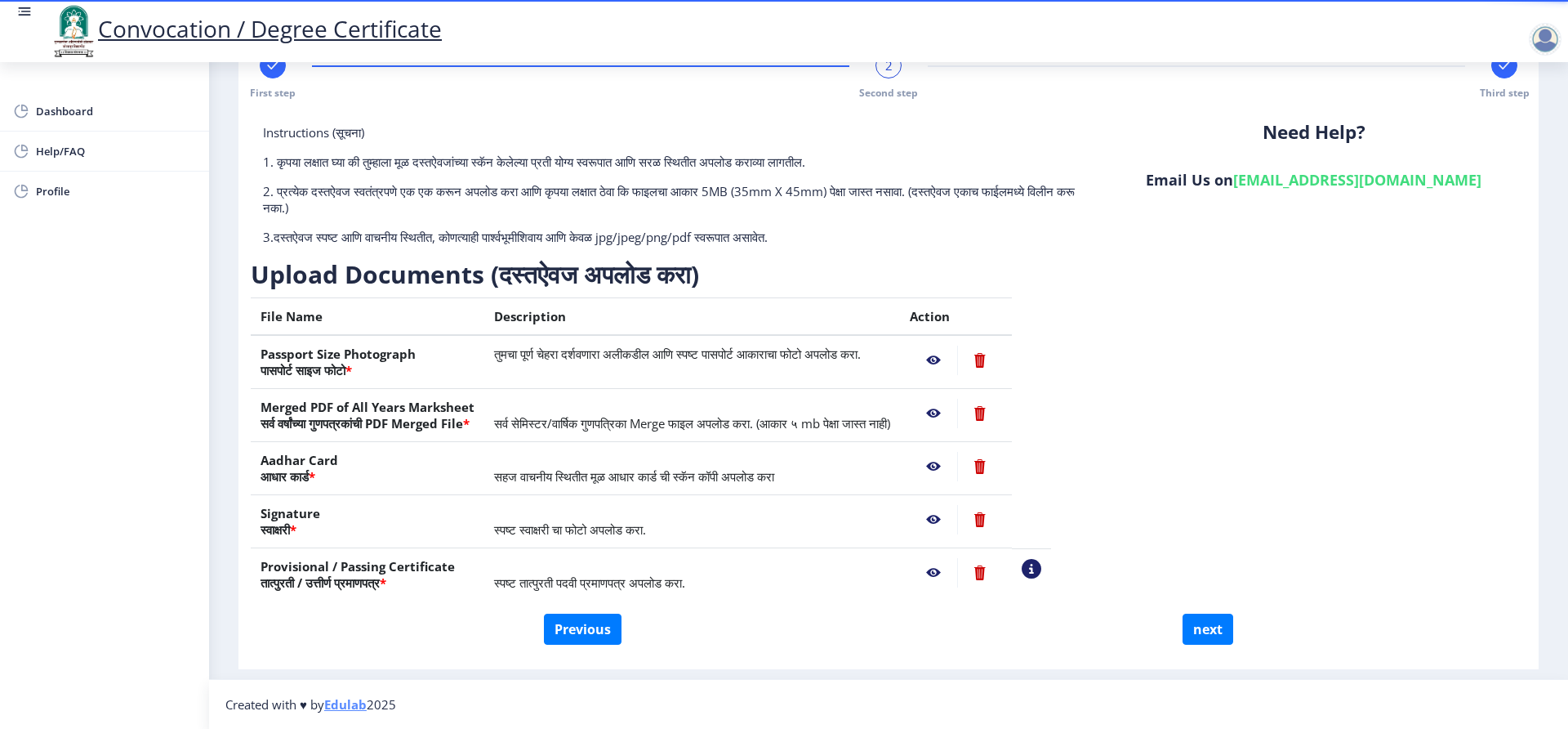
click at [957, 466] on nb-action at bounding box center [934, 467] width 47 height 30
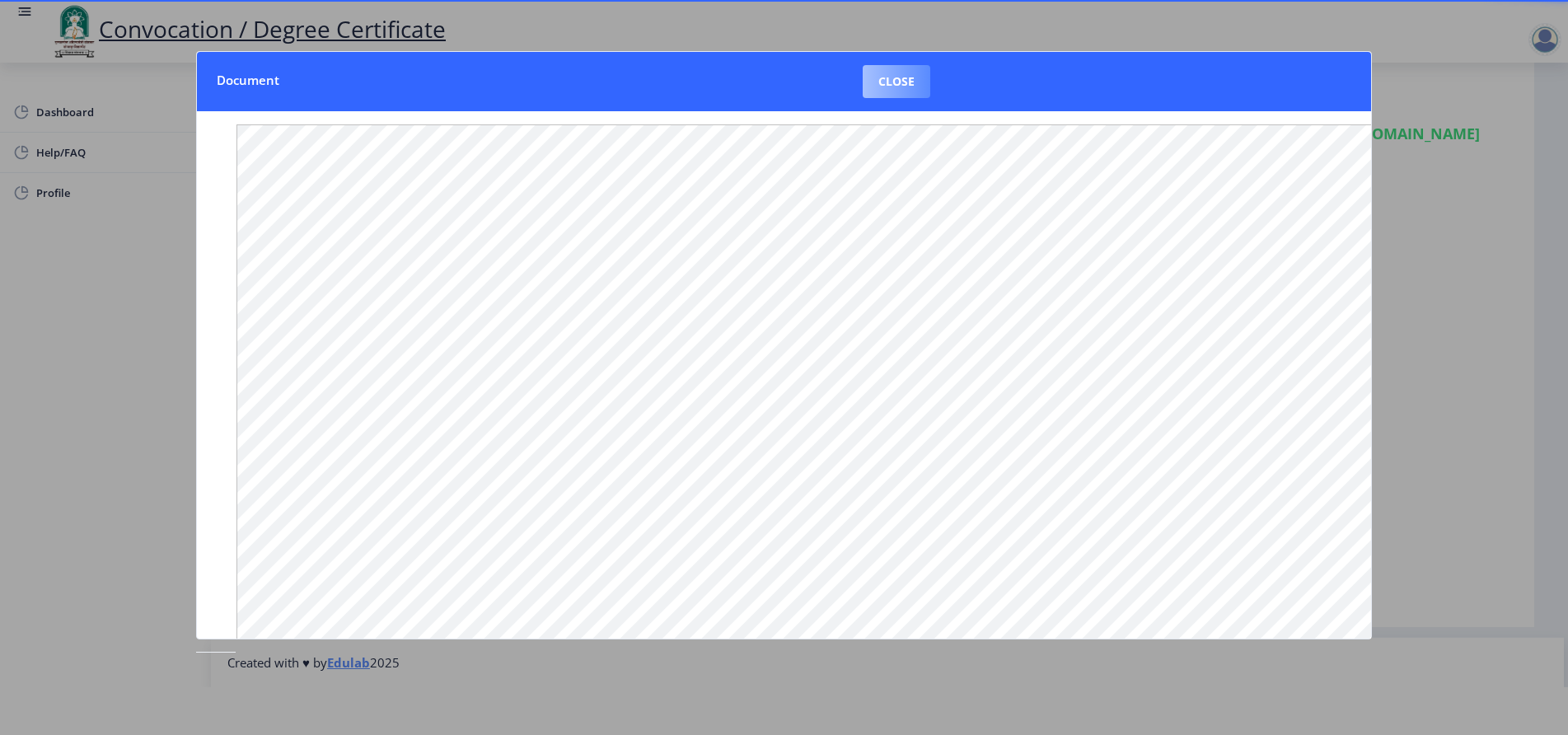
click at [870, 81] on button "Close" at bounding box center [897, 81] width 68 height 33
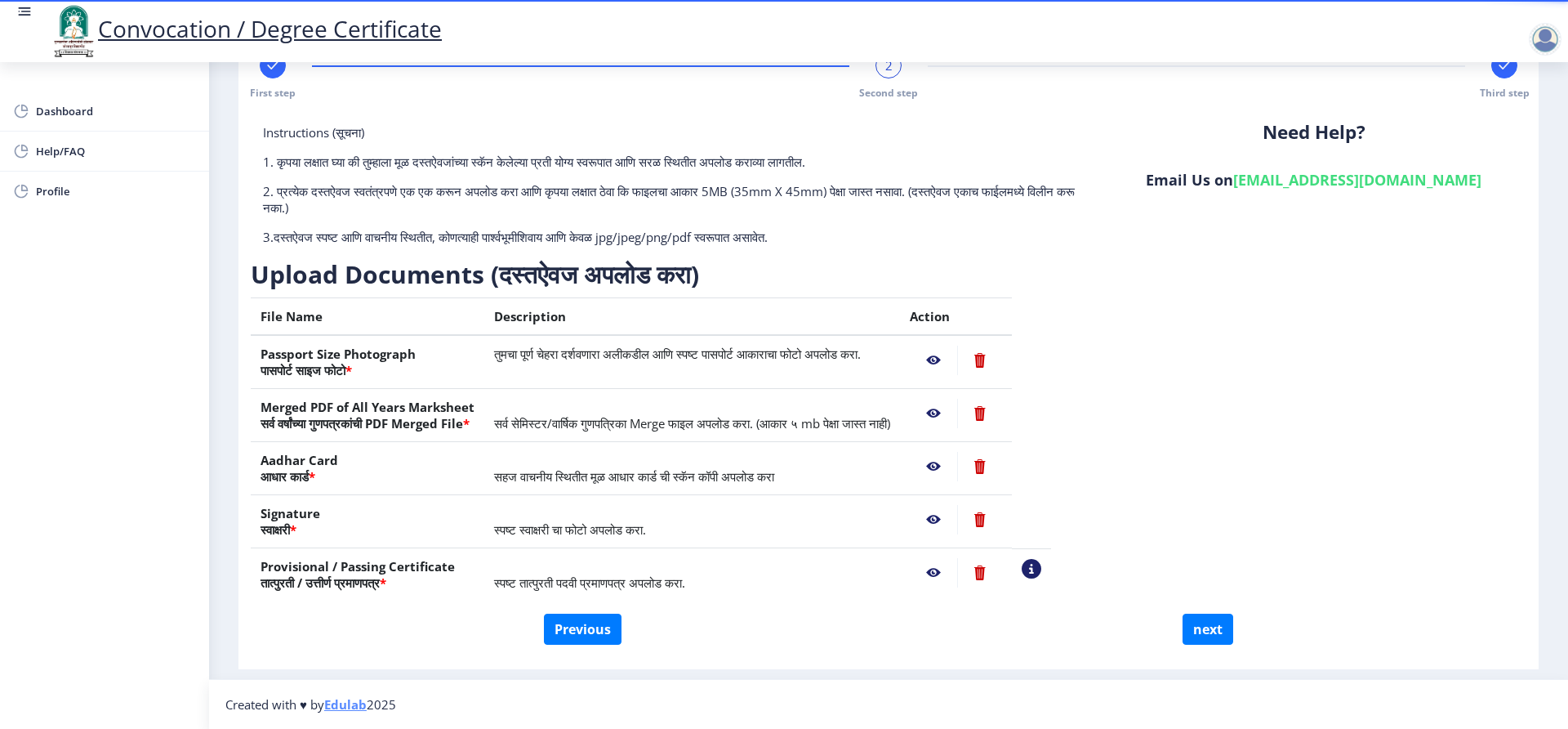
click at [957, 515] on nb-action at bounding box center [934, 520] width 47 height 30
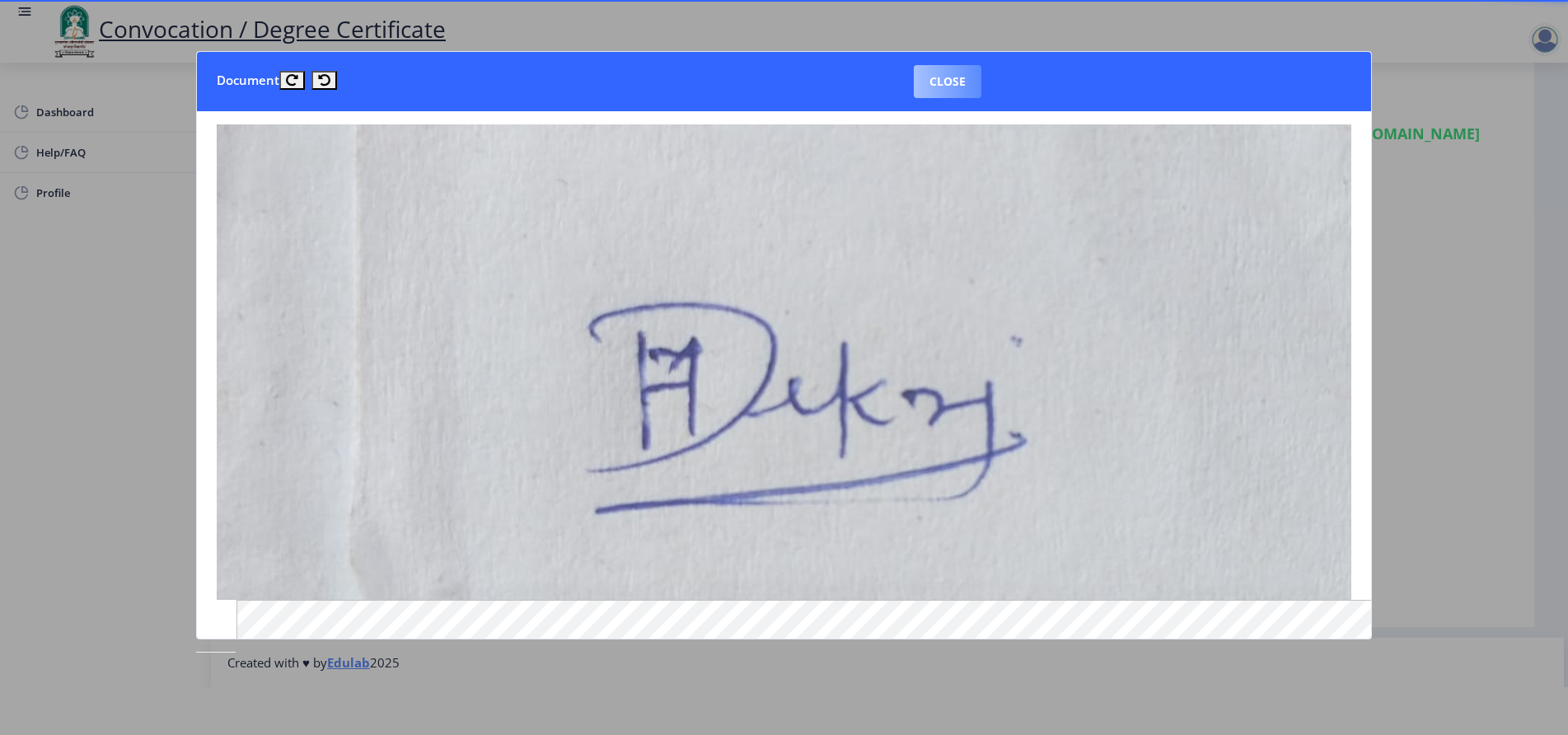
click at [931, 77] on button "Close" at bounding box center [947, 81] width 68 height 33
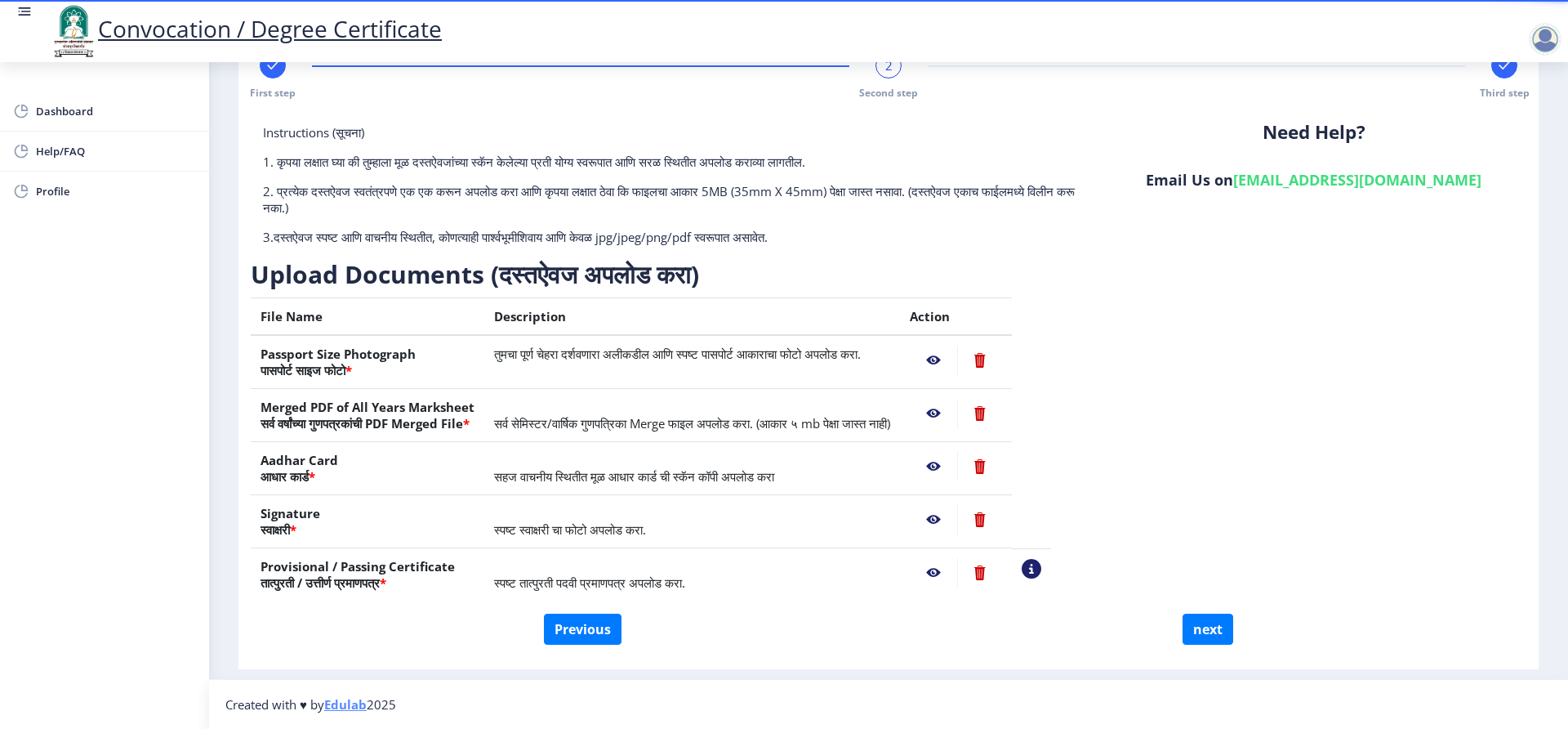
click at [957, 569] on nb-action at bounding box center [934, 573] width 47 height 30
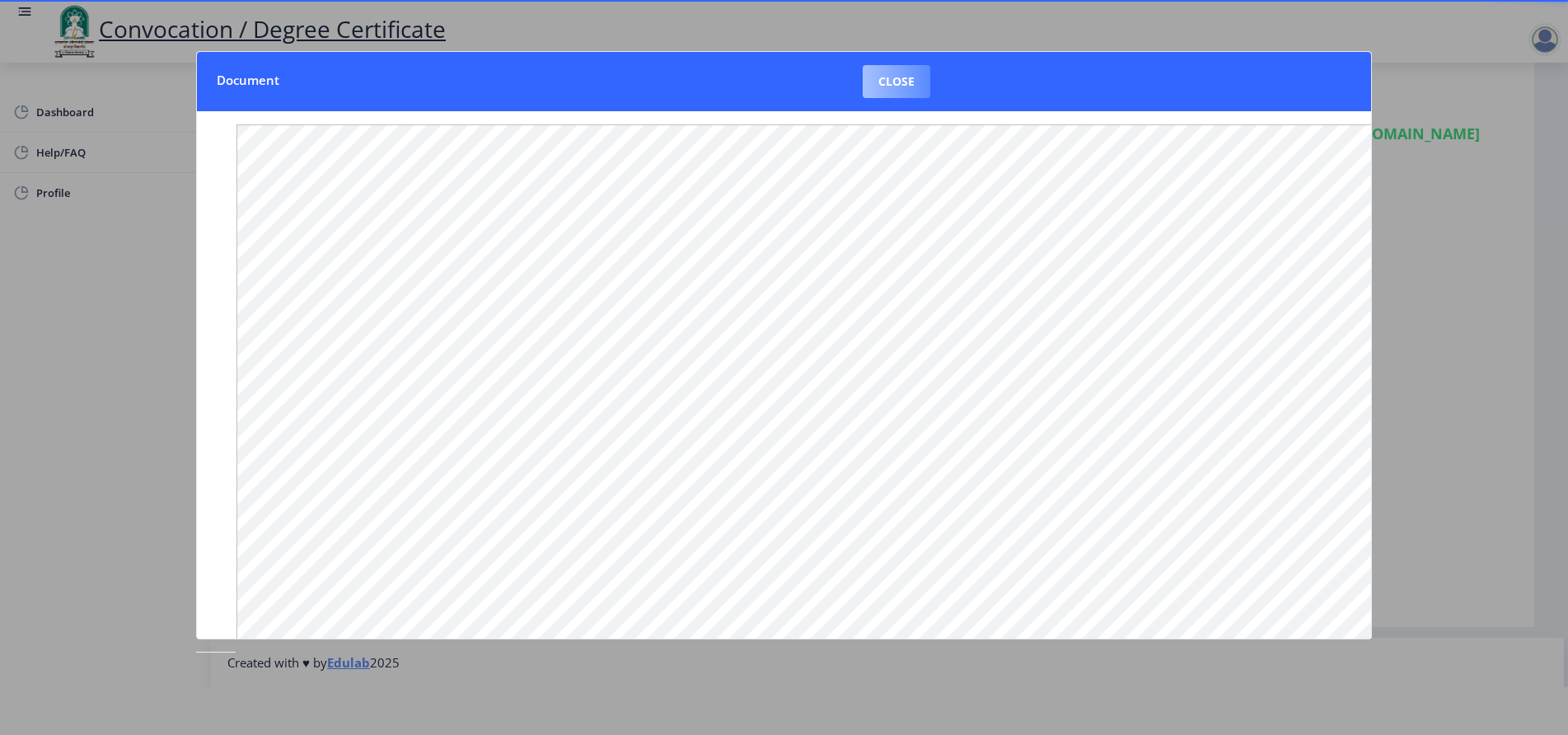
click at [886, 84] on button "Close" at bounding box center [897, 81] width 68 height 33
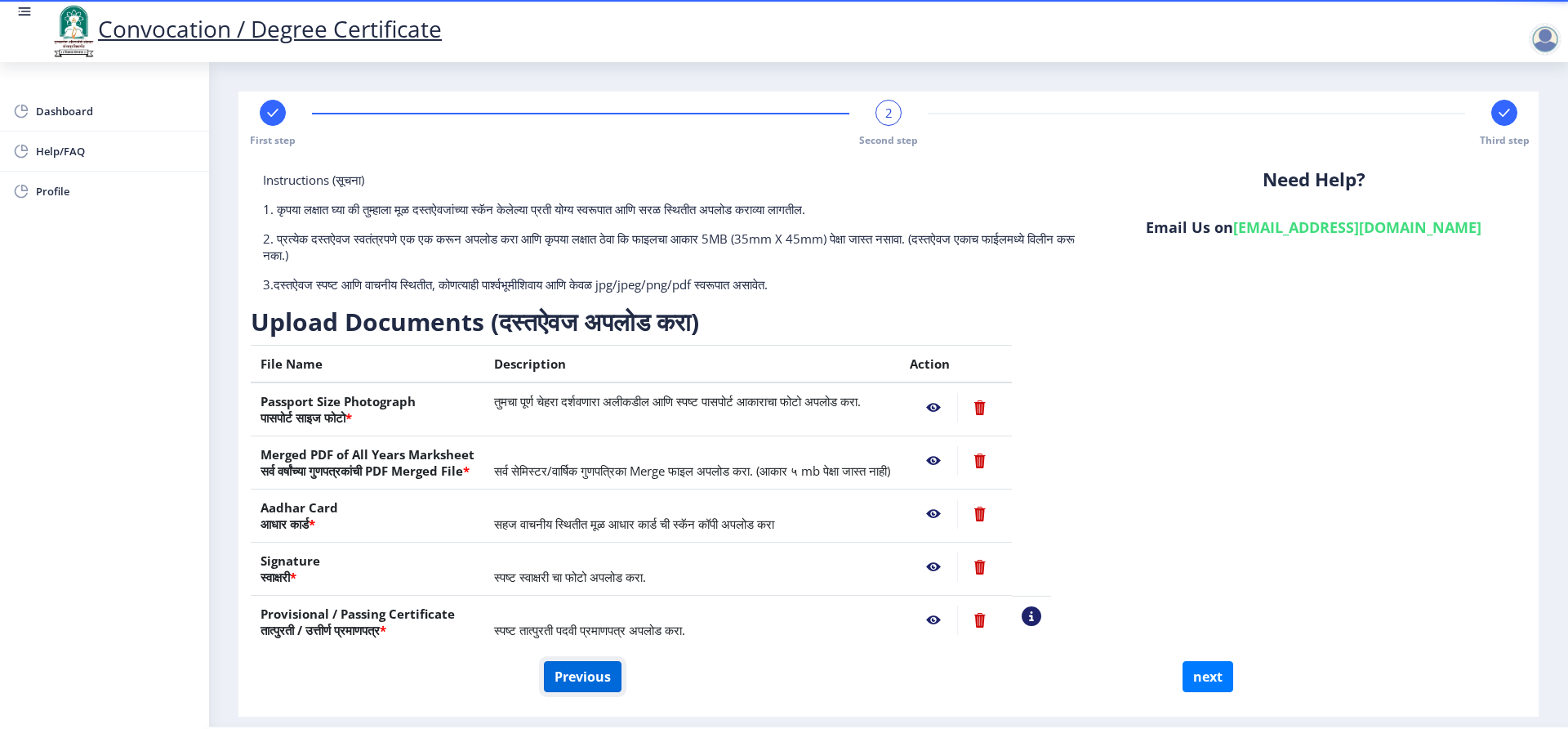
click at [581, 669] on button "Previous" at bounding box center [582, 676] width 77 height 31
select select "Regular"
select select "2019"
select select "May"
select select "Grade B+"
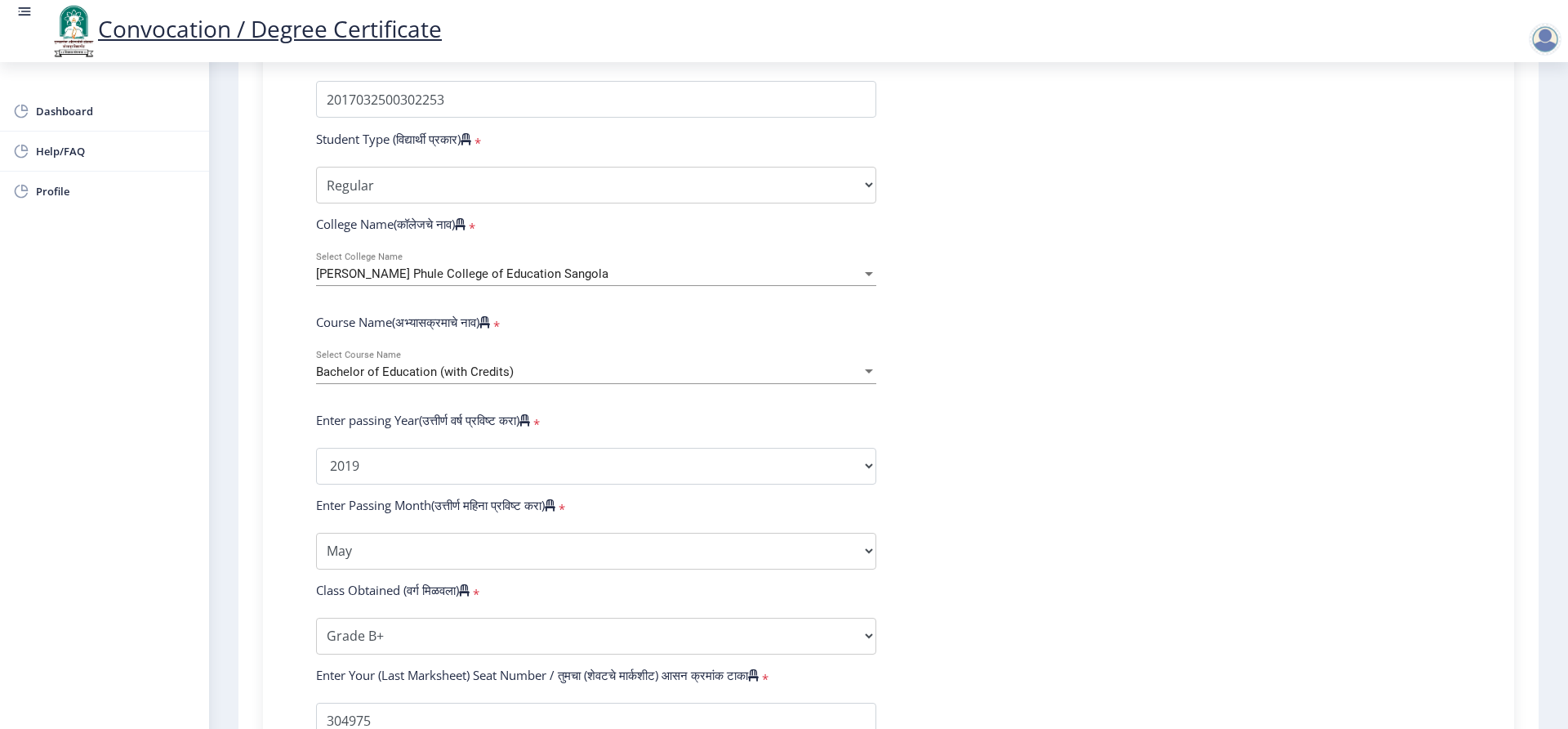
scroll to position [490, 0]
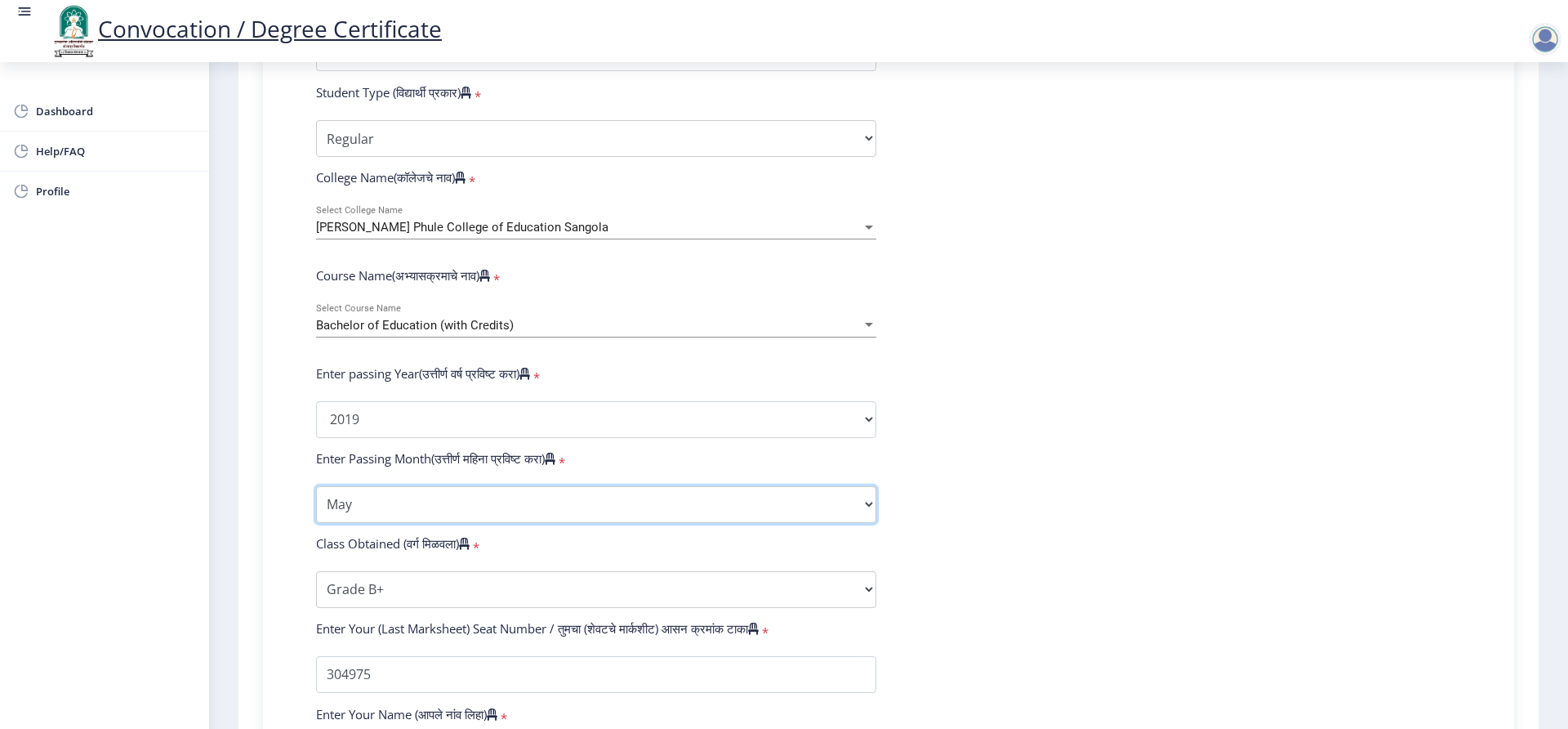
click at [721, 510] on select "Enter Passing Month March April May October November December" at bounding box center [596, 505] width 561 height 37
click at [449, 500] on form "Enter Your PRN Number (तुमचा पीआरएन (कायम नोंदणी क्रमांक) एंटर करा) * Student T…" at bounding box center [889, 431] width 1170 height 866
click at [444, 510] on select "Enter Passing Month March April May October November December" at bounding box center [596, 505] width 561 height 37
click at [435, 514] on select "Enter Passing Month March April May October November December" at bounding box center [596, 505] width 561 height 37
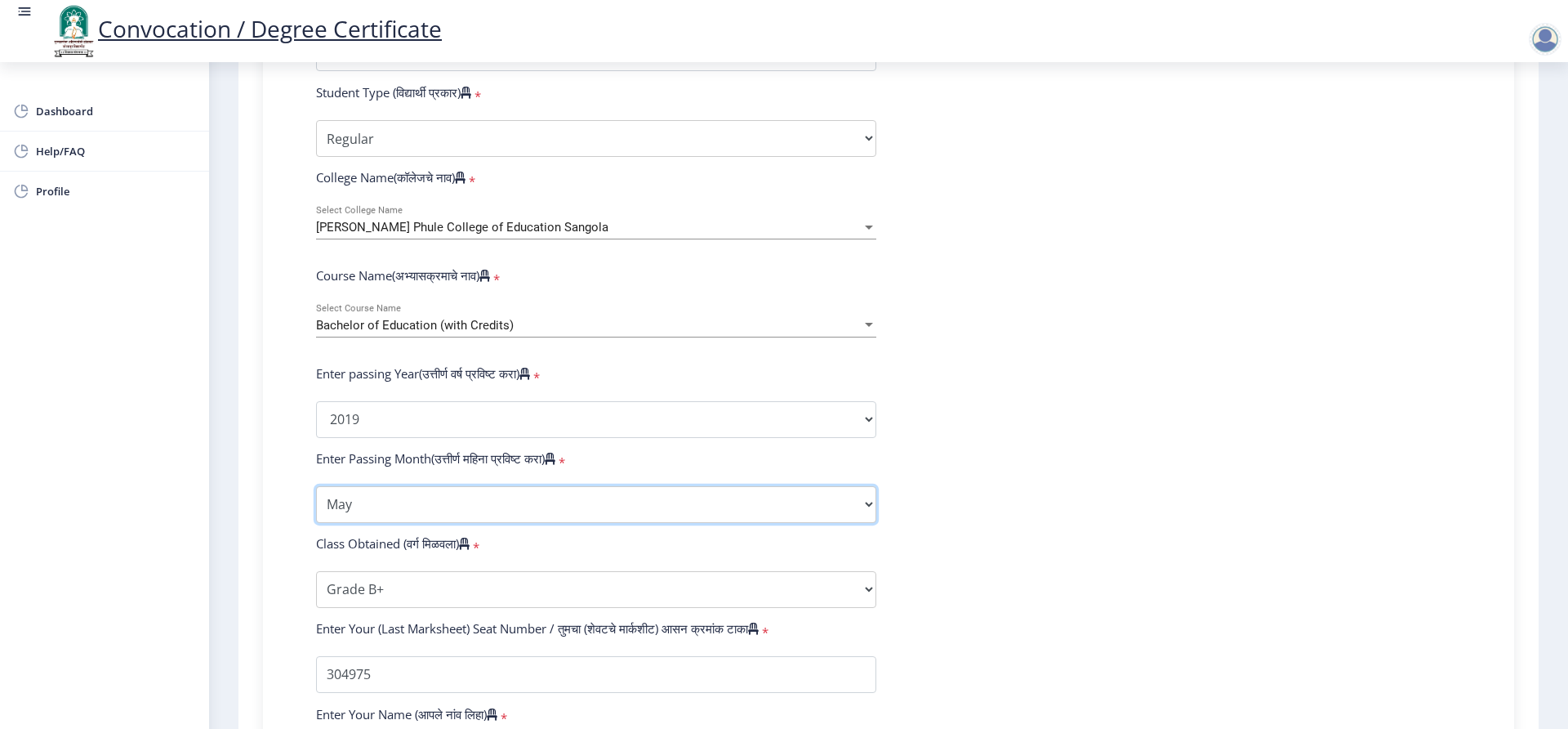
click at [435, 514] on select "Enter Passing Month March April May October November December" at bounding box center [596, 505] width 561 height 37
drag, startPoint x: 445, startPoint y: 518, endPoint x: 348, endPoint y: 519, distance: 97.0
click at [348, 519] on select "Enter Passing Month March April May October November December" at bounding box center [596, 505] width 561 height 37
click at [566, 507] on select "Enter Passing Month March April May October November December" at bounding box center [596, 505] width 561 height 37
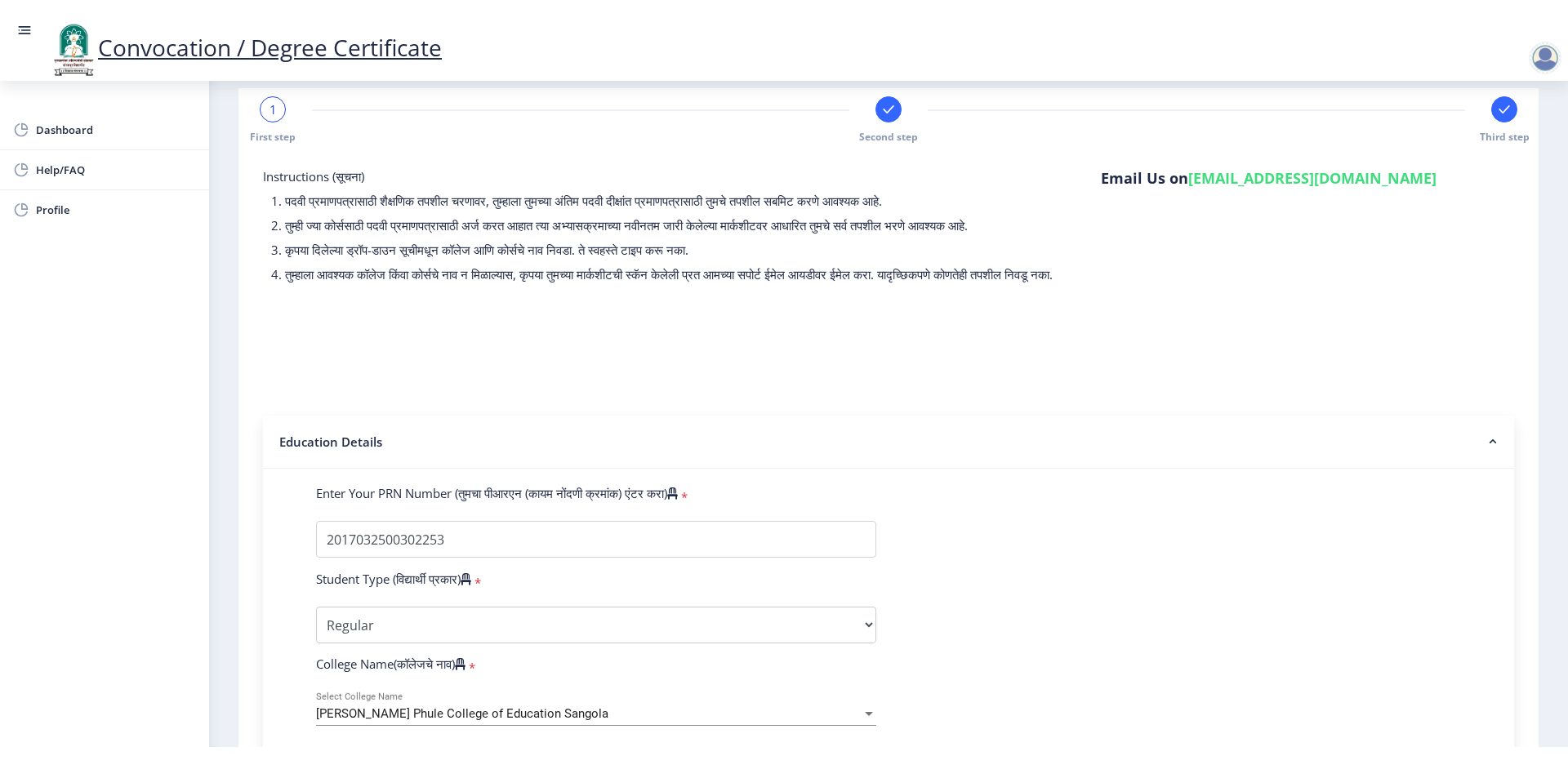
scroll to position [0, 0]
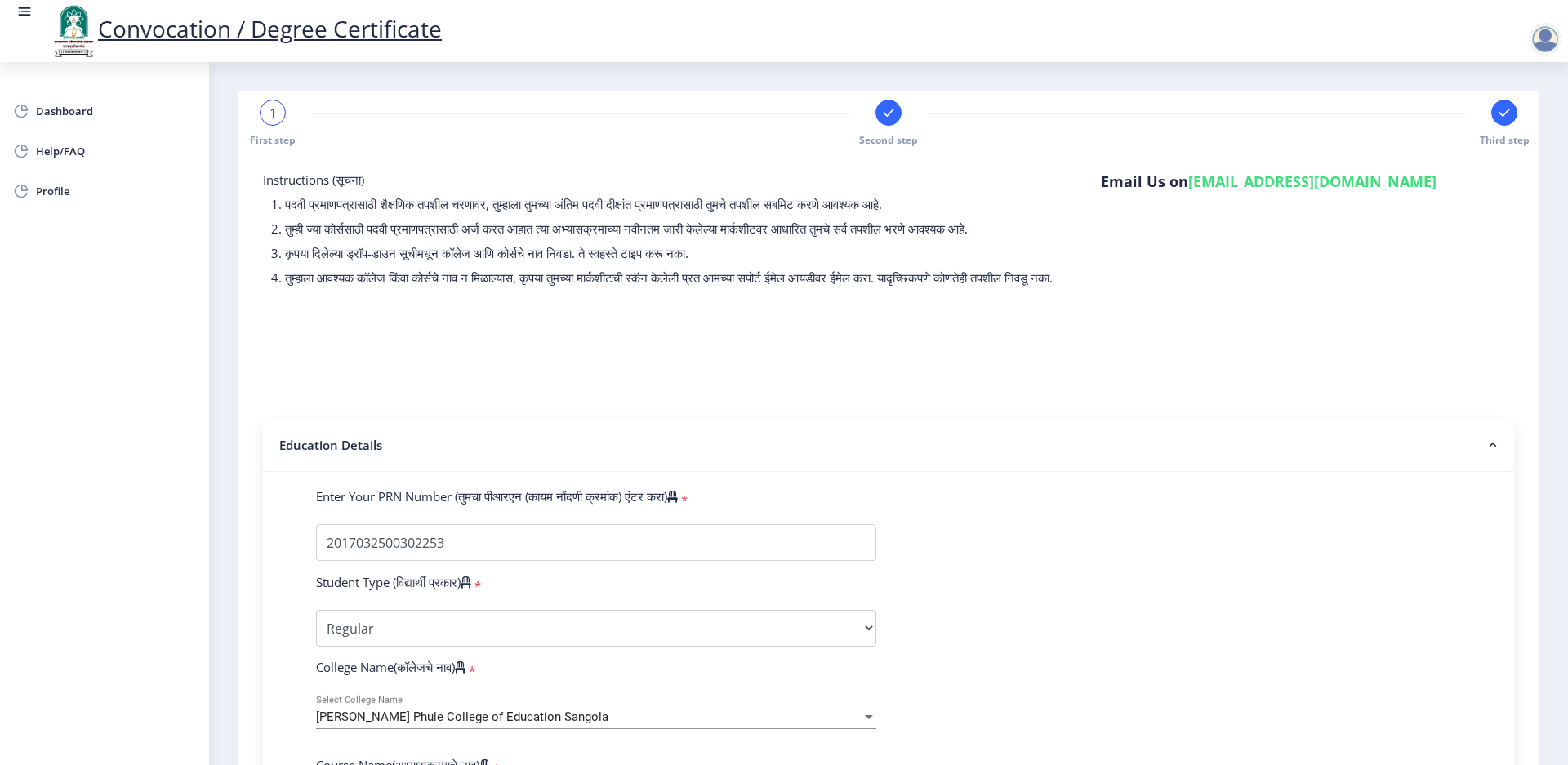
click at [1540, 38] on div at bounding box center [1545, 39] width 33 height 33
click at [1499, 125] on span "Log out" at bounding box center [1503, 126] width 104 height 20
